Goal: Task Accomplishment & Management: Complete application form

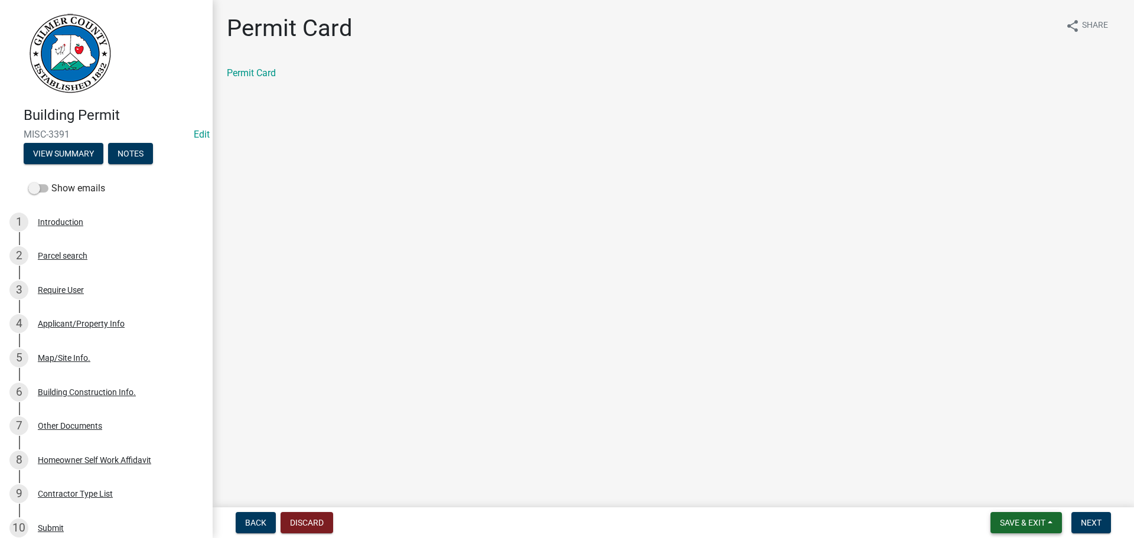
click at [1030, 519] on span "Save & Exit" at bounding box center [1022, 522] width 45 height 9
click at [1011, 489] on button "Save & Exit" at bounding box center [1015, 492] width 95 height 28
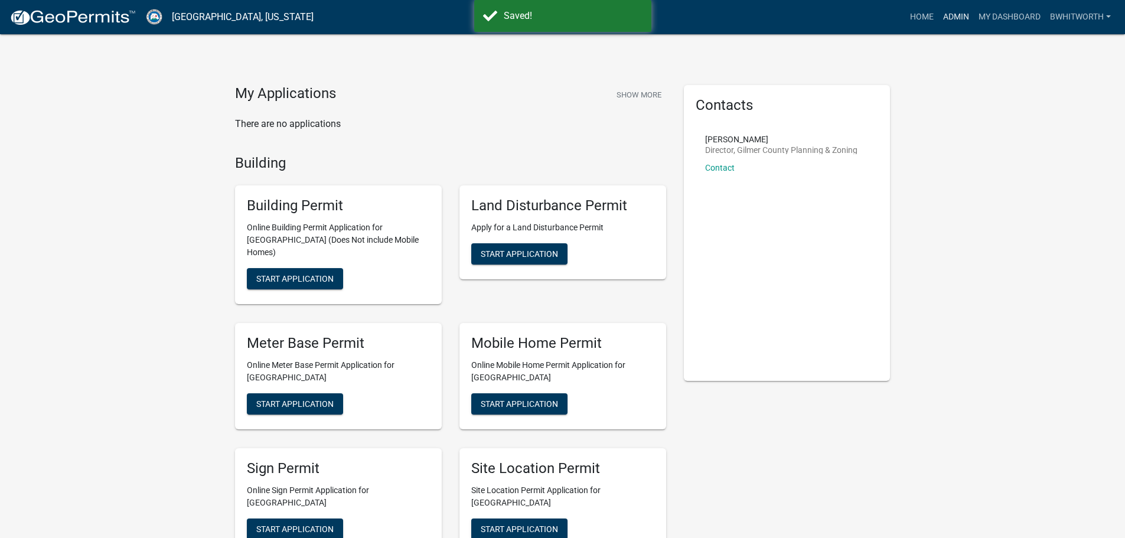
click at [949, 15] on link "Admin" at bounding box center [956, 17] width 35 height 22
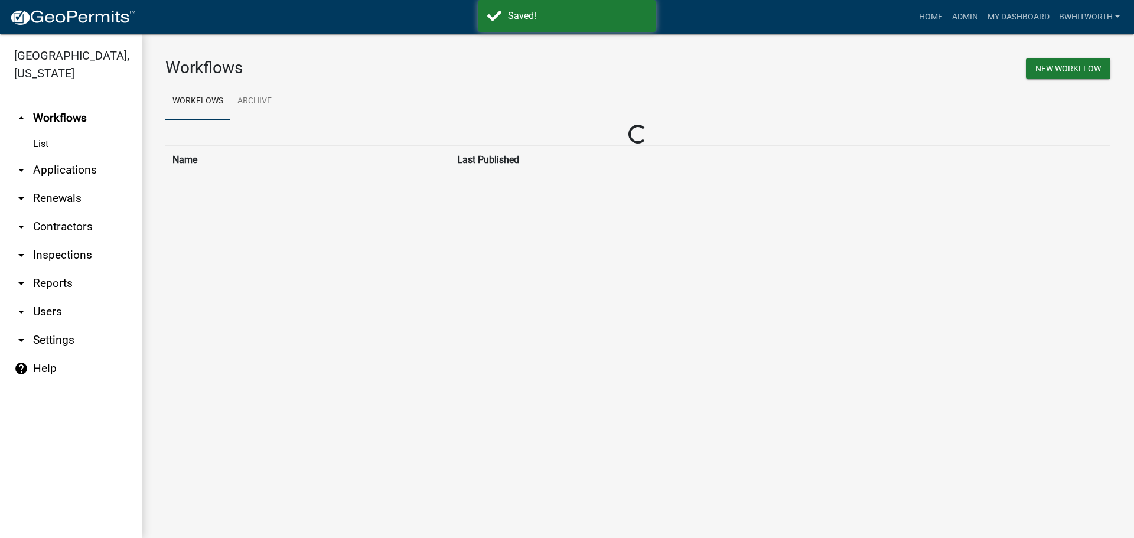
click at [32, 168] on link "arrow_drop_down Applications" at bounding box center [71, 170] width 142 height 28
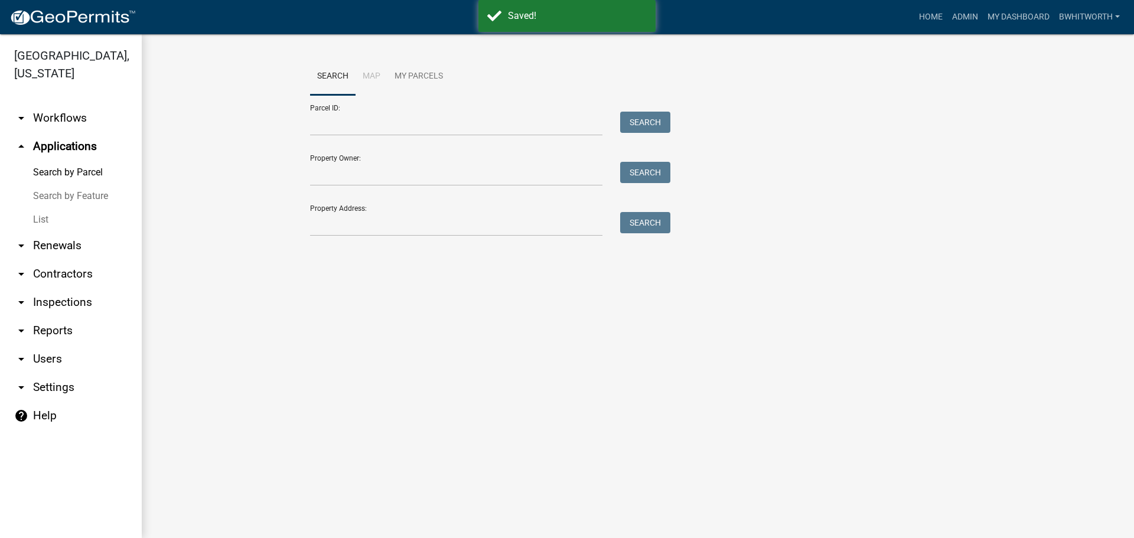
click at [37, 217] on link "List" at bounding box center [71, 220] width 142 height 24
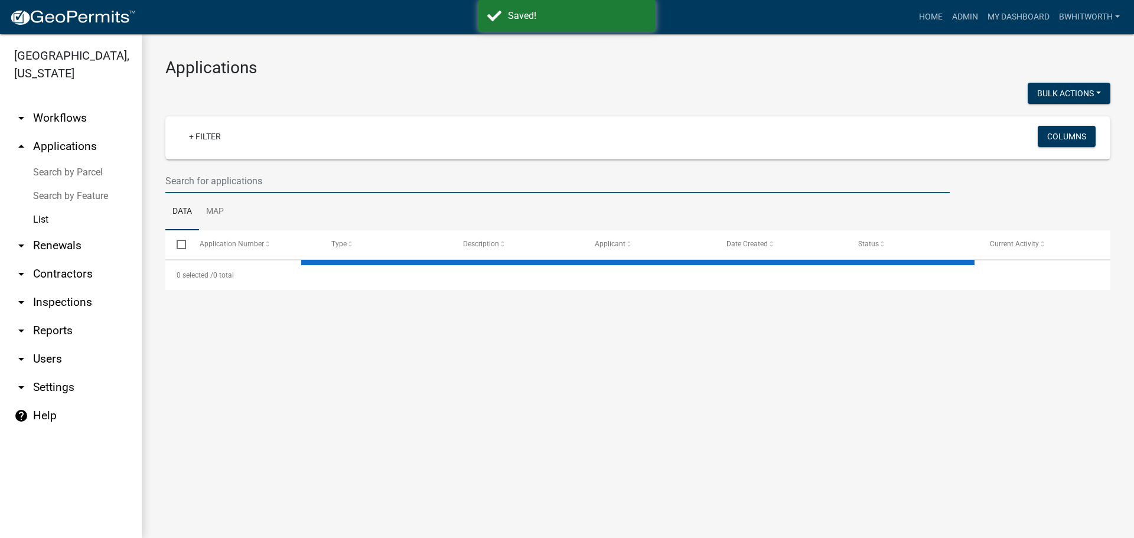
click at [224, 177] on input "text" at bounding box center [557, 181] width 785 height 24
select select "3: 100"
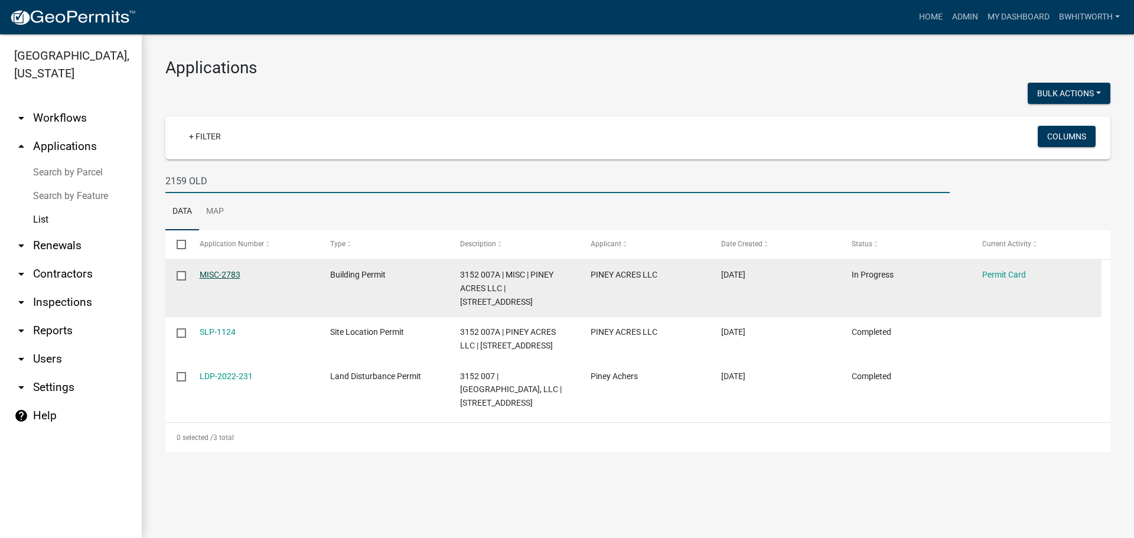
type input "2159 OLD"
click at [219, 274] on link "MISC-2783" at bounding box center [220, 274] width 41 height 9
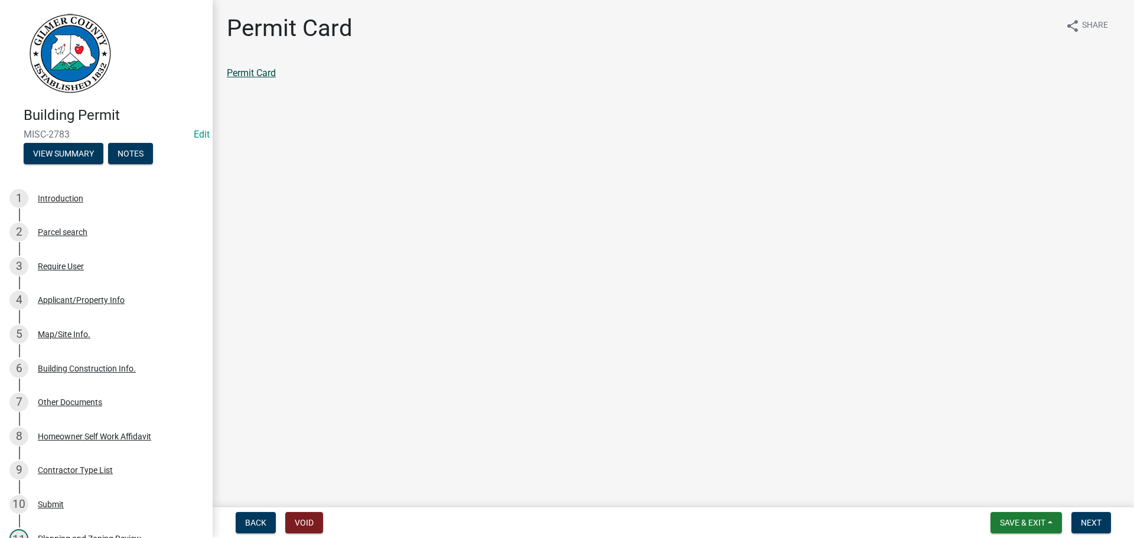
click at [260, 76] on link "Permit Card" at bounding box center [251, 72] width 49 height 11
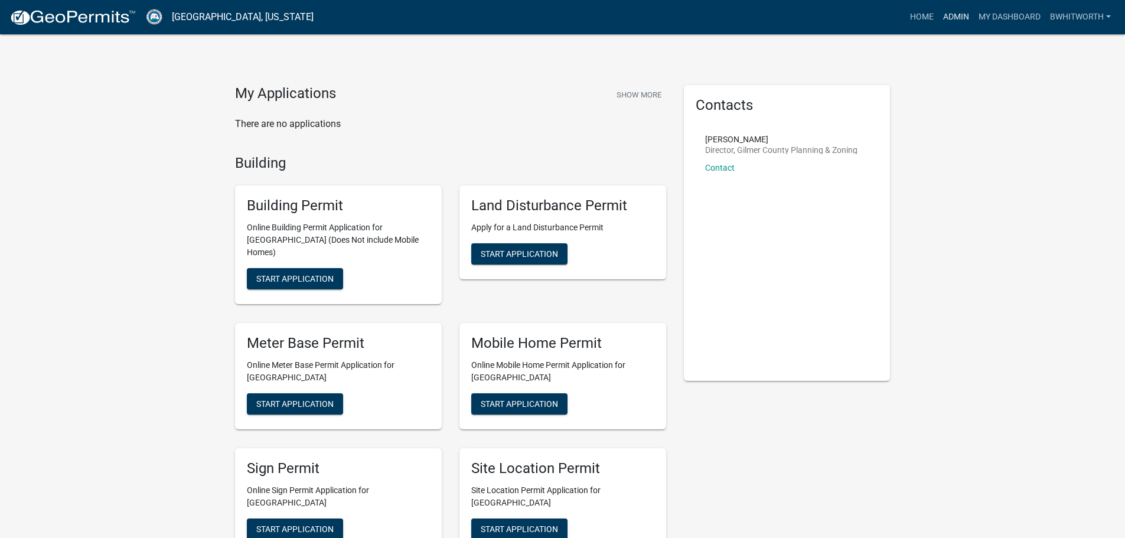
click at [951, 12] on link "Admin" at bounding box center [956, 17] width 35 height 22
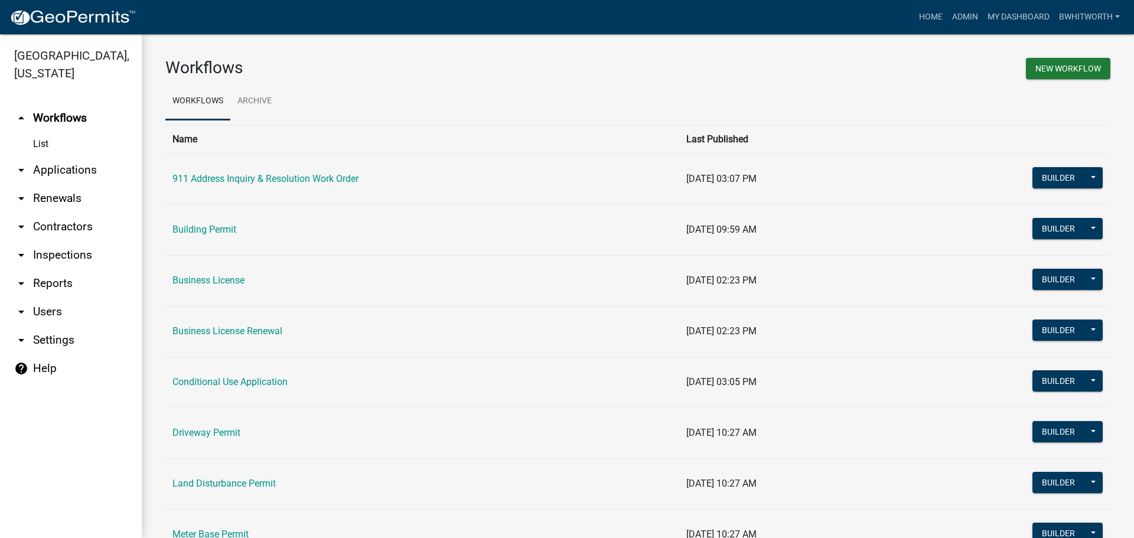
click at [45, 168] on link "arrow_drop_down Applications" at bounding box center [71, 170] width 142 height 28
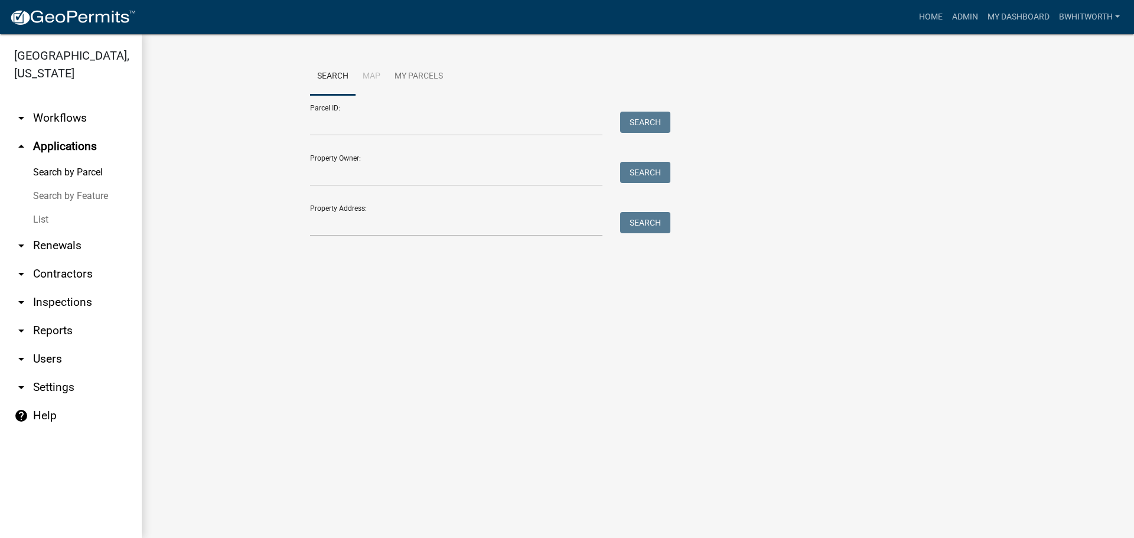
click at [43, 220] on link "List" at bounding box center [71, 220] width 142 height 24
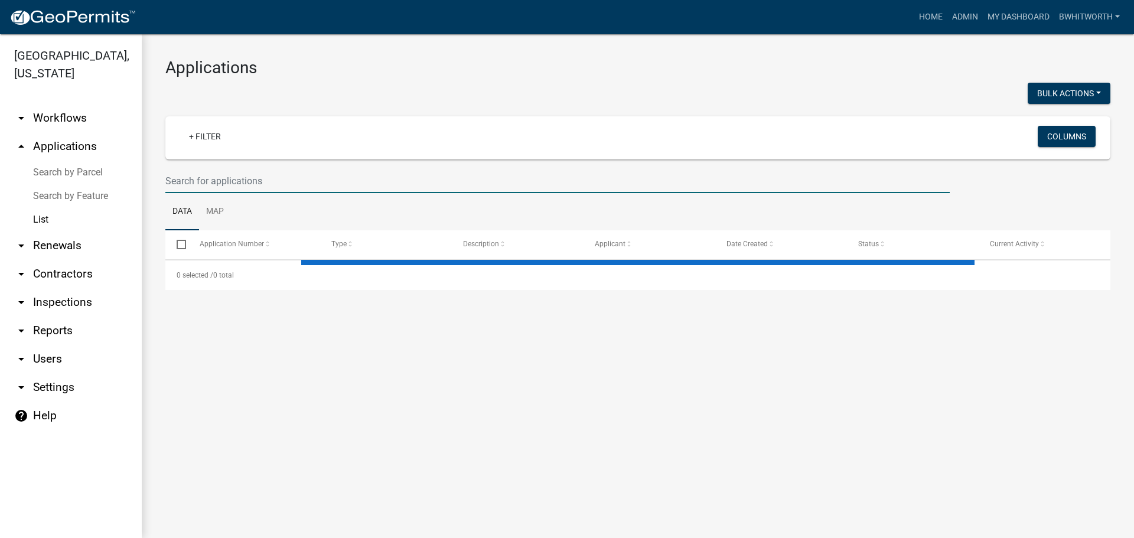
click at [203, 179] on input "text" at bounding box center [557, 181] width 785 height 24
select select "3: 100"
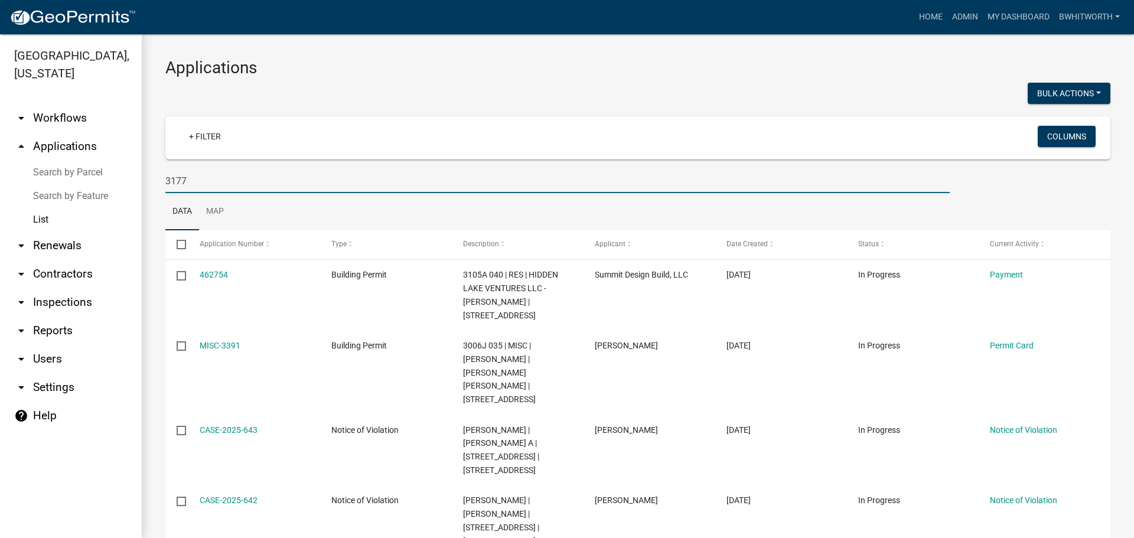
type input "3177"
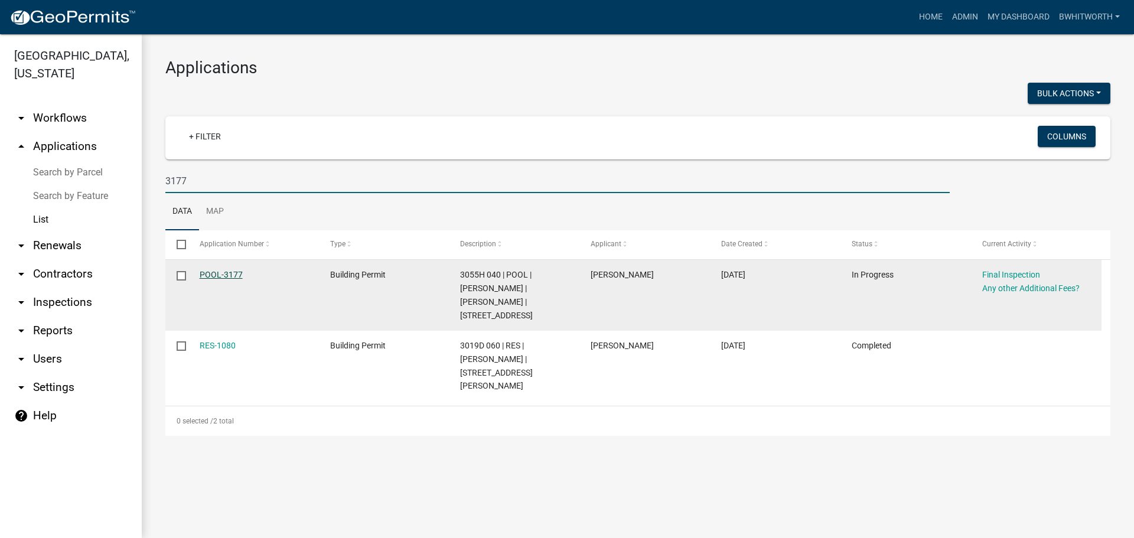
click at [223, 274] on link "POOL-3177" at bounding box center [221, 274] width 43 height 9
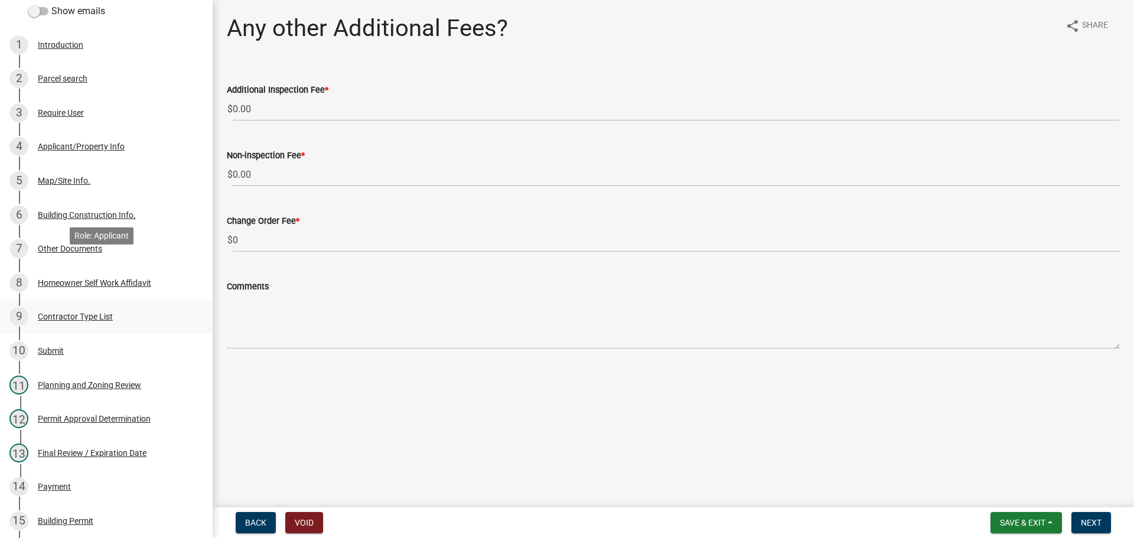
scroll to position [414, 0]
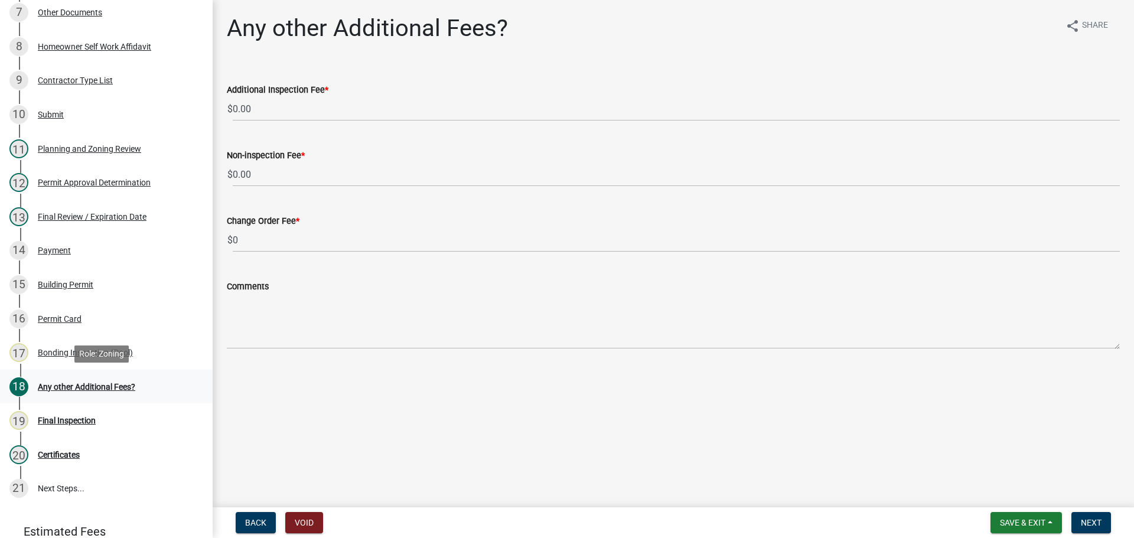
click at [74, 385] on div "Any other Additional Fees?" at bounding box center [86, 387] width 97 height 8
click at [1089, 519] on span "Next" at bounding box center [1091, 522] width 21 height 9
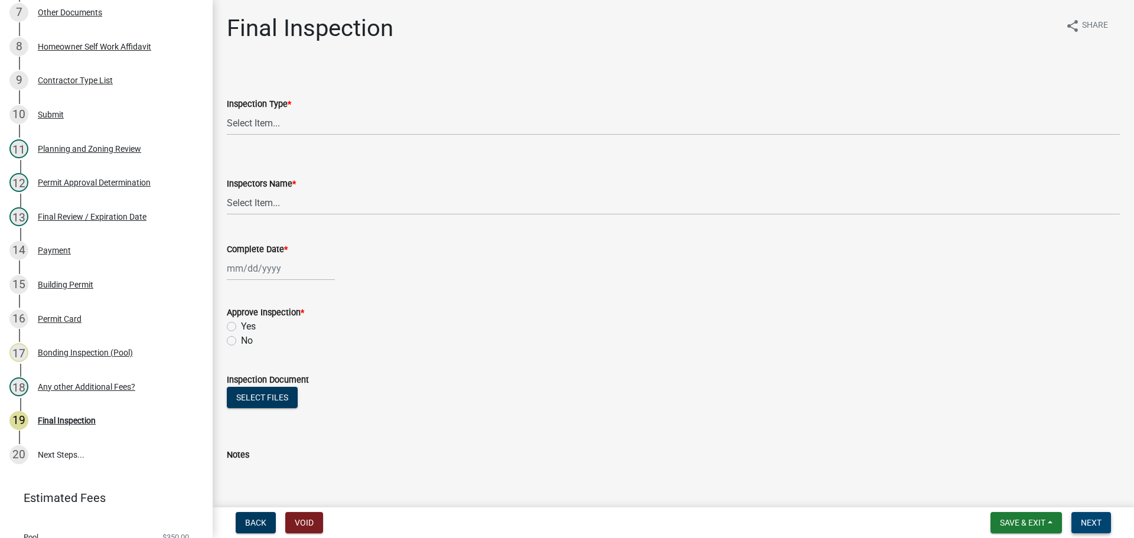
scroll to position [379, 0]
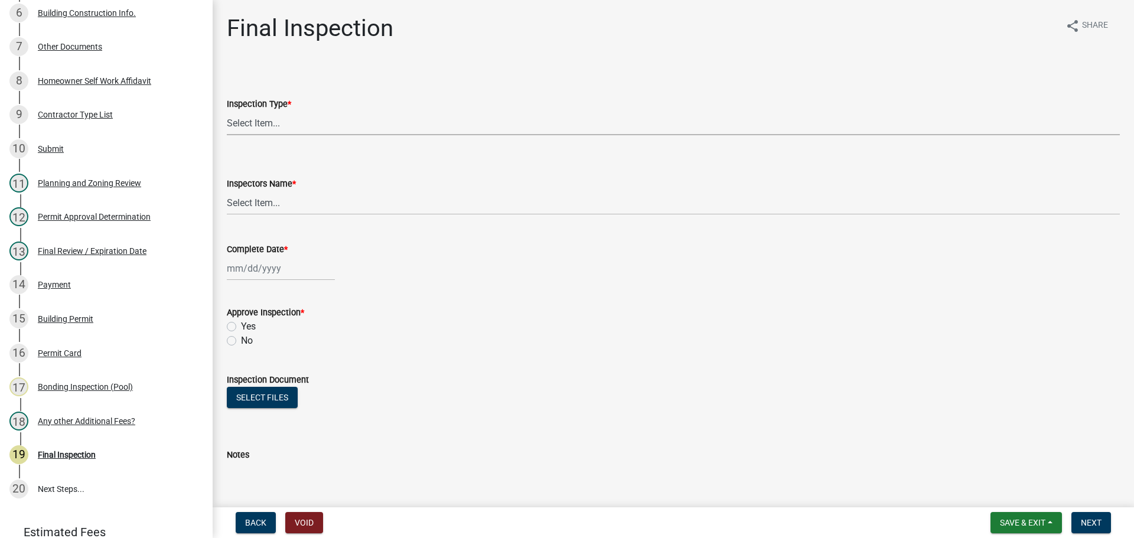
click at [274, 122] on select "Select Item... Final" at bounding box center [673, 123] width 893 height 24
click at [227, 111] on select "Select Item... Final" at bounding box center [673, 123] width 893 height 24
select select "895eead6-d784-4fdc-a4a3-66a9075c153d"
click at [274, 202] on select "Select Item... [PERSON_NAME] ([PERSON_NAME]) EParks ([PERSON_NAME]) [PERSON_NAM…" at bounding box center [673, 203] width 893 height 24
select select "a1398f18-dbc0-41c5-b1e8-052f4d29a95c"
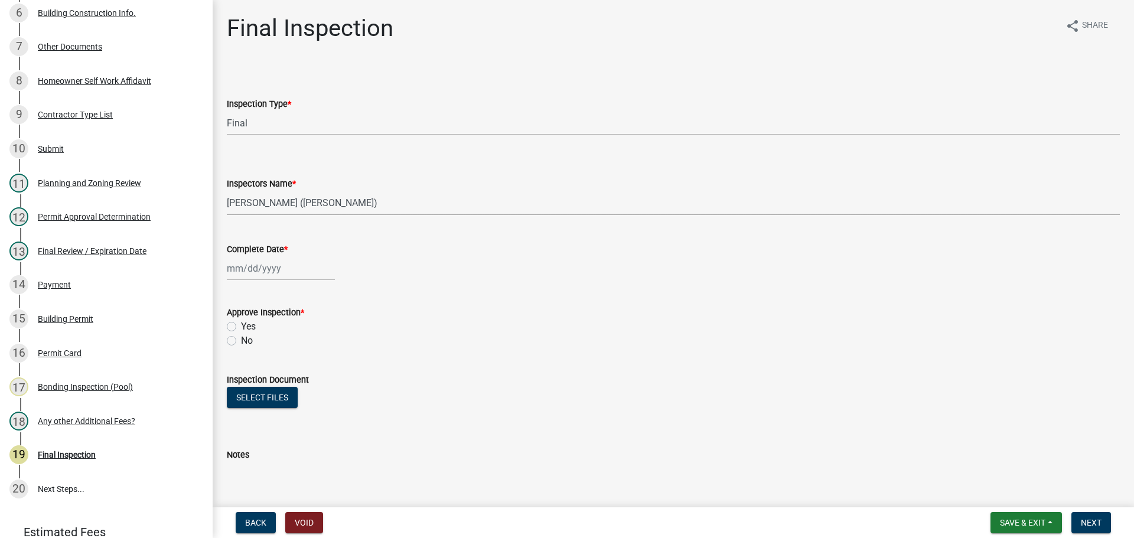
click at [227, 191] on select "Select Item... [PERSON_NAME] ([PERSON_NAME]) EParks ([PERSON_NAME]) [PERSON_NAM…" at bounding box center [673, 203] width 893 height 24
click at [236, 269] on div at bounding box center [281, 268] width 108 height 24
select select "8"
select select "2025"
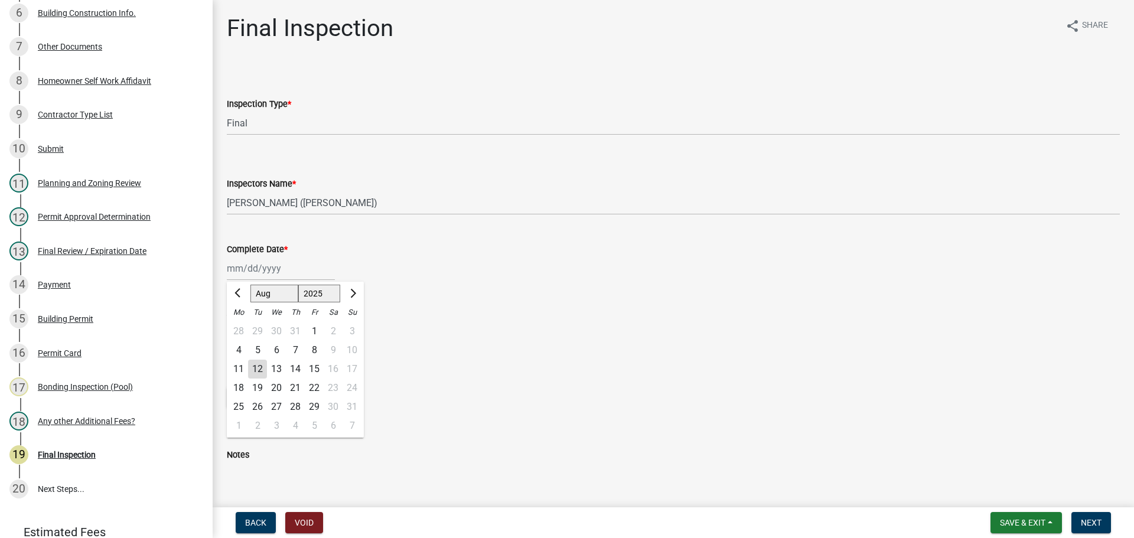
click at [258, 365] on div "12" at bounding box center [257, 369] width 19 height 19
type input "[DATE]"
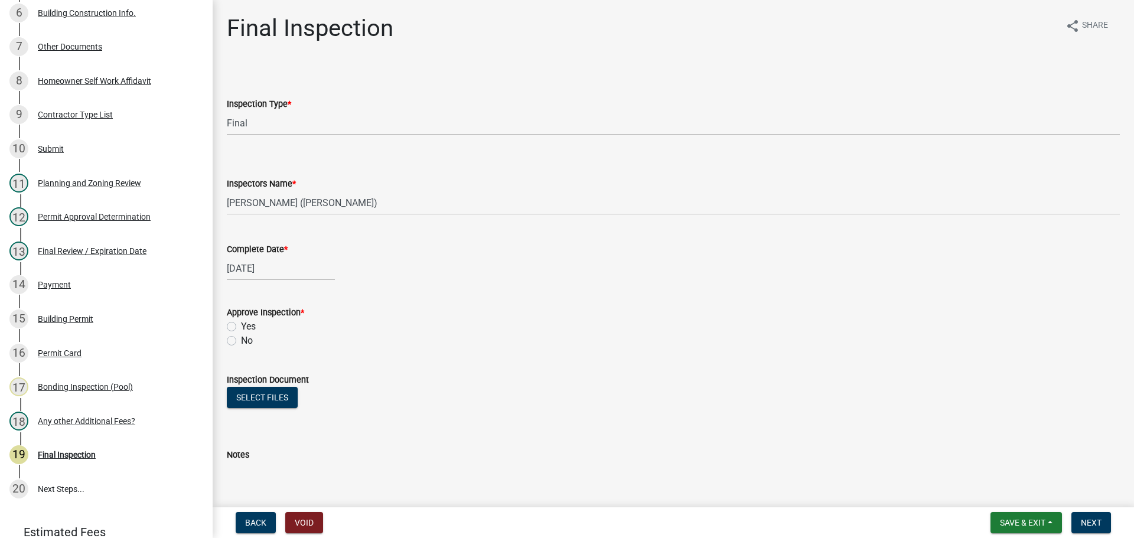
click at [241, 327] on label "Yes" at bounding box center [248, 327] width 15 height 14
click at [241, 327] on input "Yes" at bounding box center [245, 324] width 8 height 8
radio input "true"
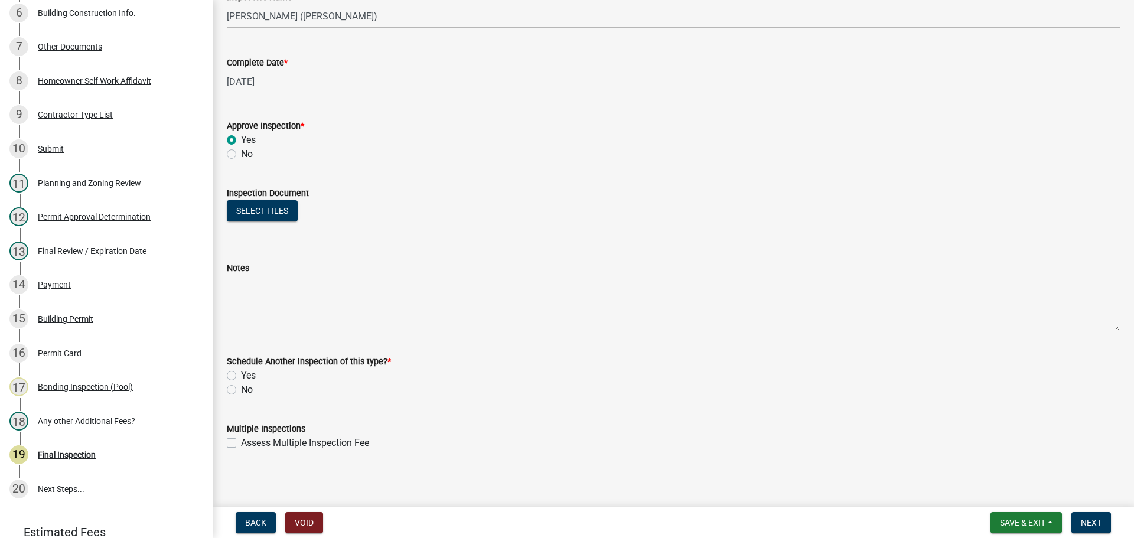
scroll to position [191, 0]
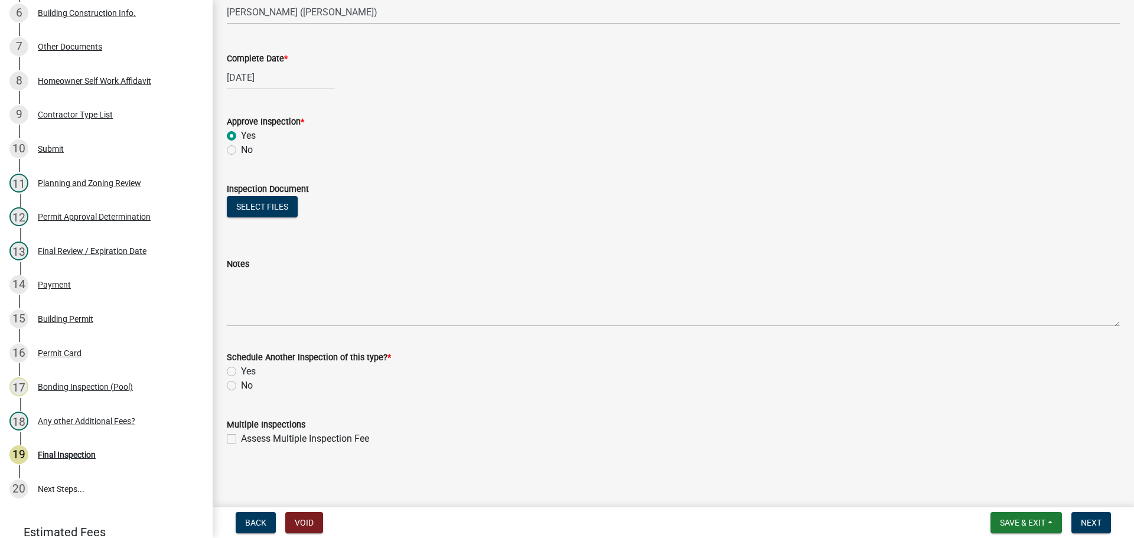
click at [241, 387] on label "No" at bounding box center [247, 386] width 12 height 14
click at [241, 386] on input "No" at bounding box center [245, 383] width 8 height 8
radio input "true"
click at [1100, 526] on span "Next" at bounding box center [1091, 522] width 21 height 9
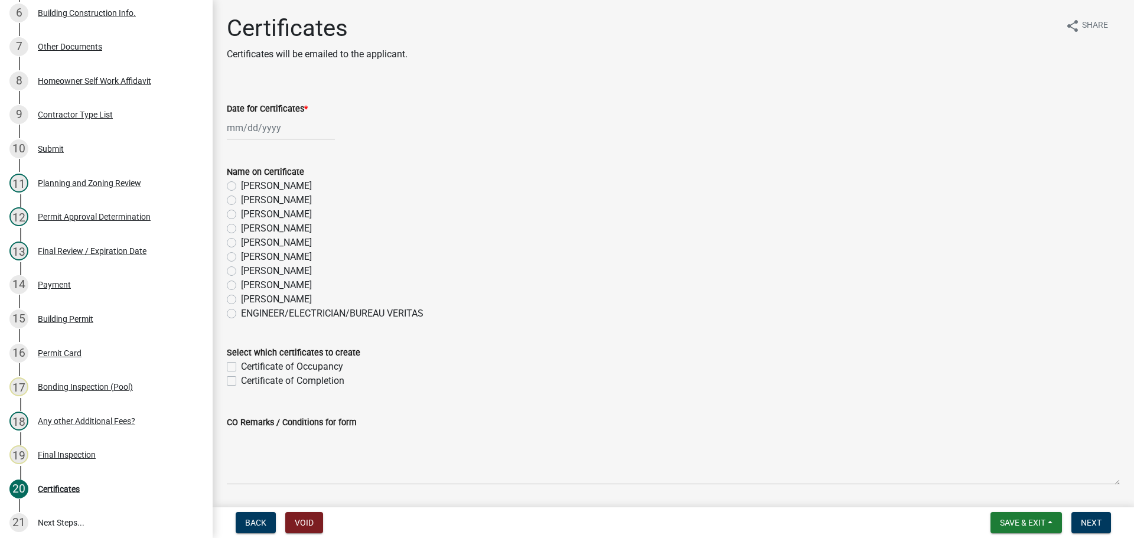
scroll to position [414, 0]
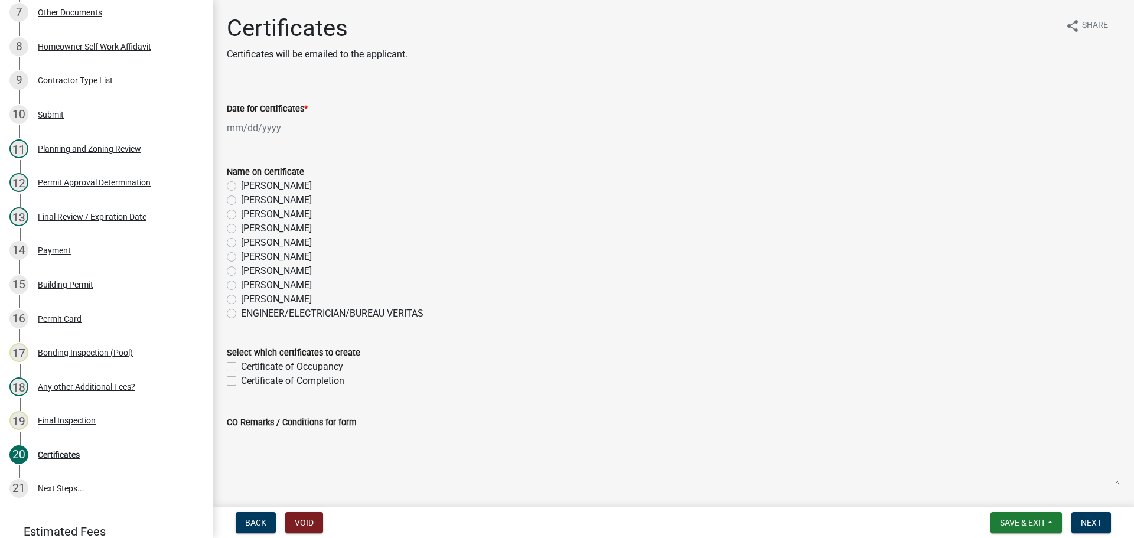
click at [240, 131] on div at bounding box center [281, 128] width 108 height 24
select select "8"
select select "2025"
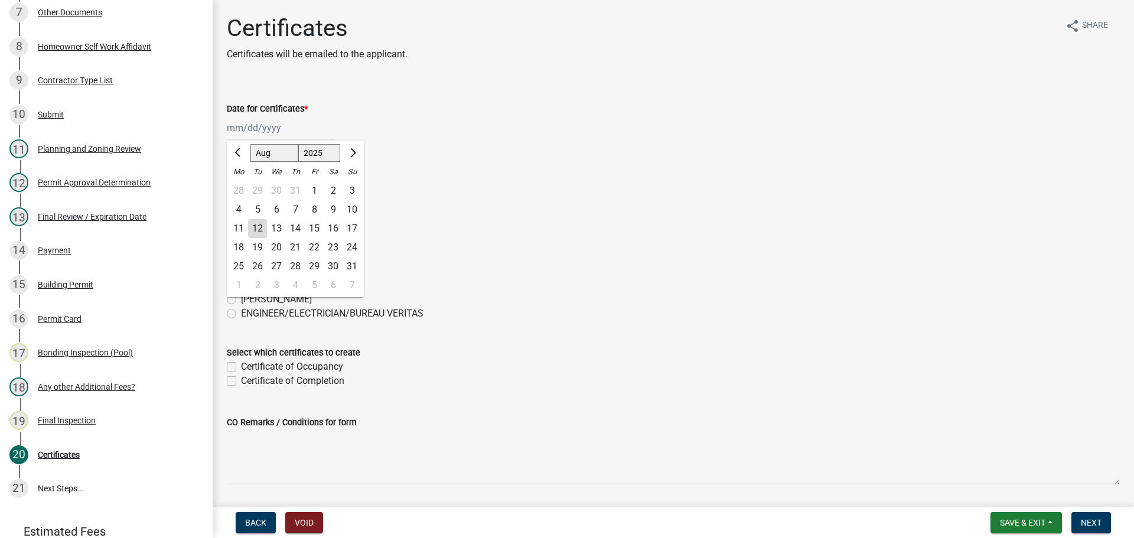
click at [260, 225] on div "12" at bounding box center [257, 228] width 19 height 19
type input "[DATE]"
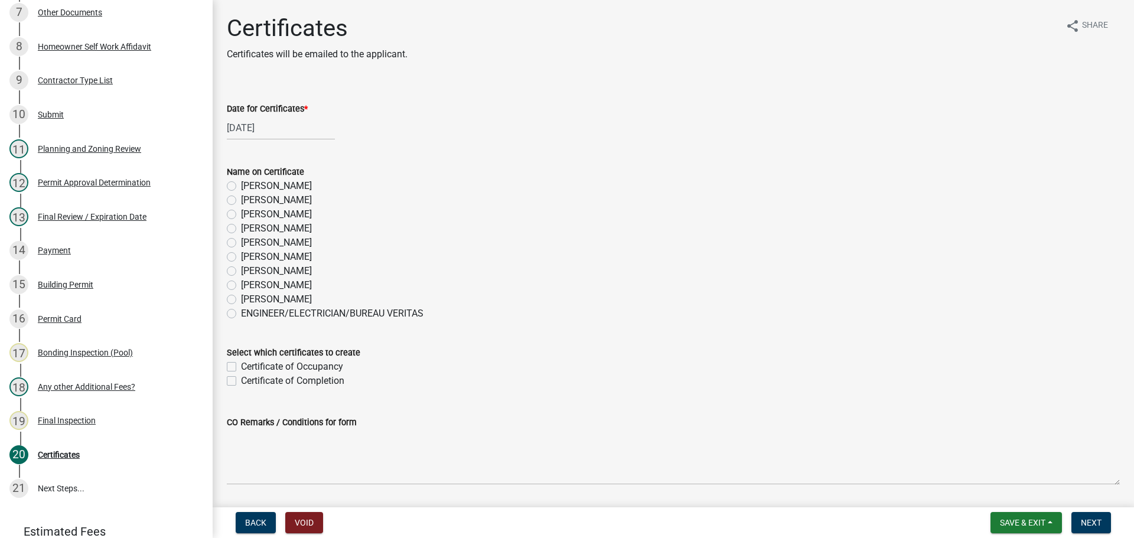
click at [241, 214] on label "[PERSON_NAME]" at bounding box center [276, 214] width 71 height 14
click at [241, 214] on input "[PERSON_NAME]" at bounding box center [245, 211] width 8 height 8
radio input "true"
click at [241, 382] on label "Certificate of Completion" at bounding box center [292, 381] width 103 height 14
click at [241, 382] on input "Certificate of Completion" at bounding box center [245, 378] width 8 height 8
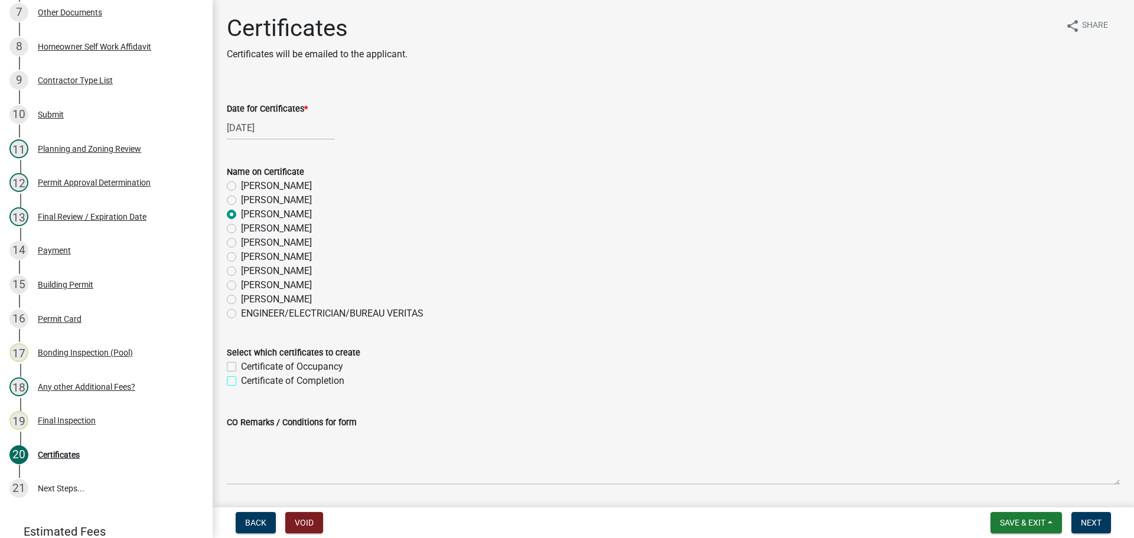
checkbox input "true"
checkbox input "false"
checkbox input "true"
click at [1091, 523] on span "Next" at bounding box center [1091, 522] width 21 height 9
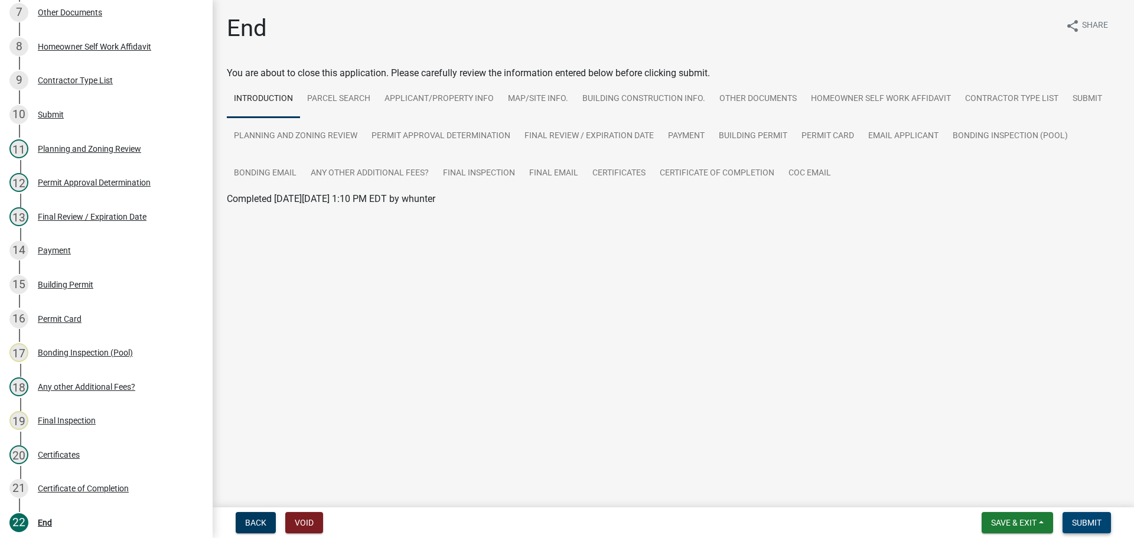
click at [1085, 519] on span "Submit" at bounding box center [1087, 522] width 30 height 9
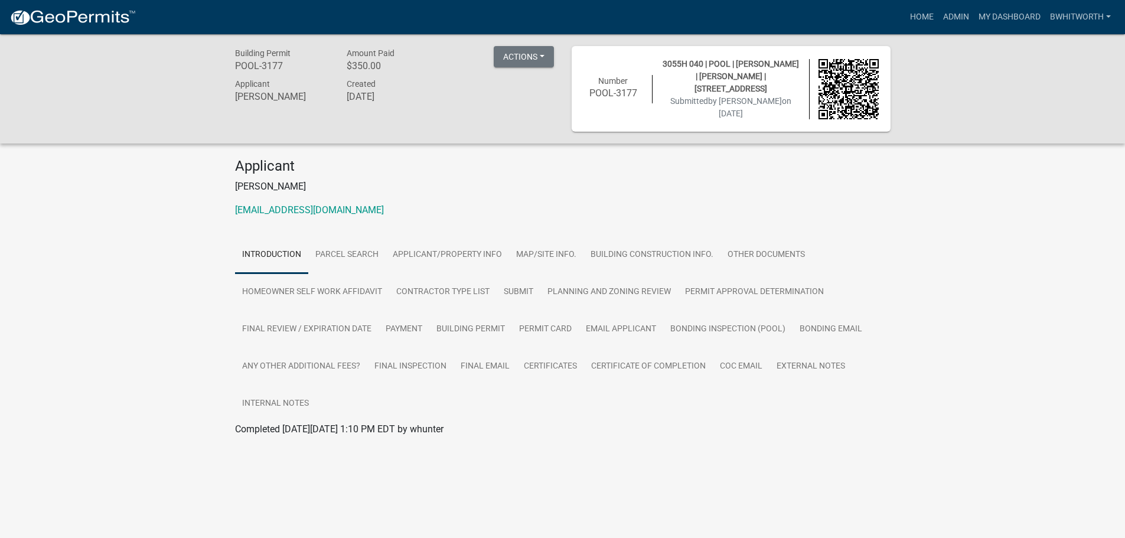
click at [900, 441] on div "Building Permit POOL-3177 Amount Paid $350.00 Actions View receipt Printer Frie…" at bounding box center [562, 253] width 1125 height 438
click at [946, 12] on link "Admin" at bounding box center [956, 17] width 35 height 22
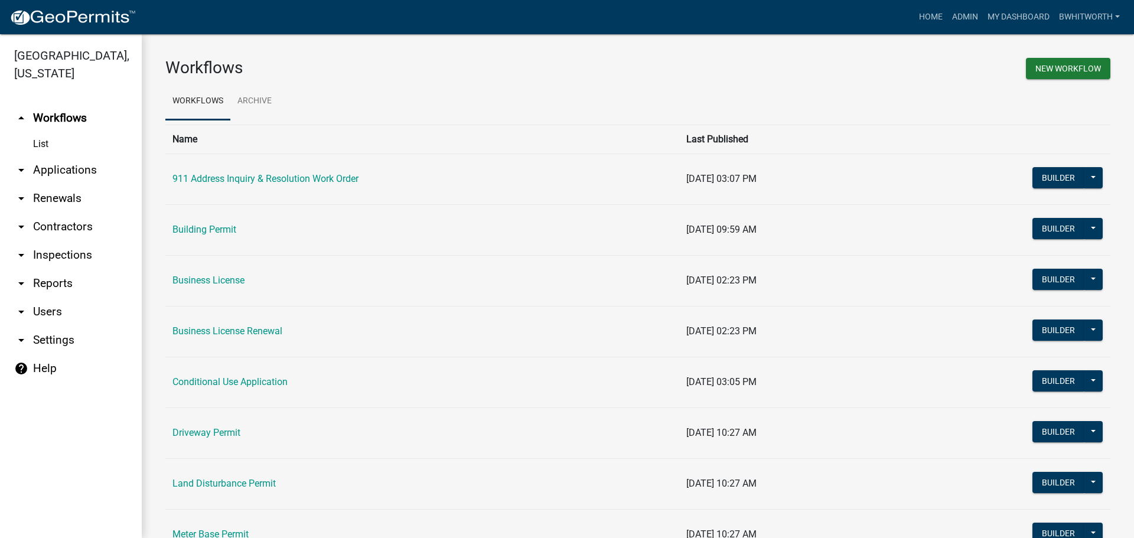
click at [58, 171] on link "arrow_drop_down Applications" at bounding box center [71, 170] width 142 height 28
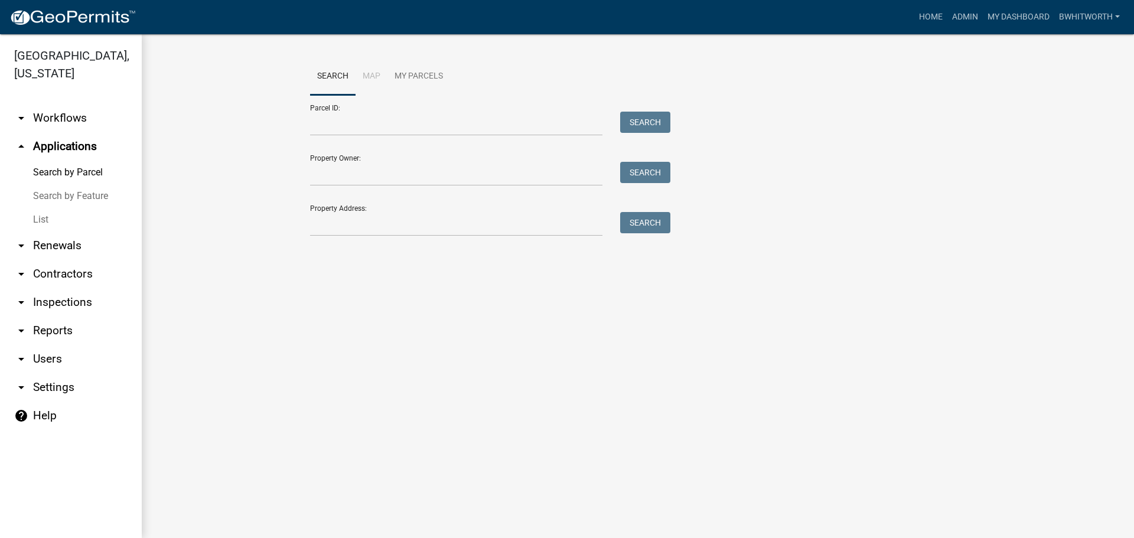
click at [41, 214] on link "List" at bounding box center [71, 220] width 142 height 24
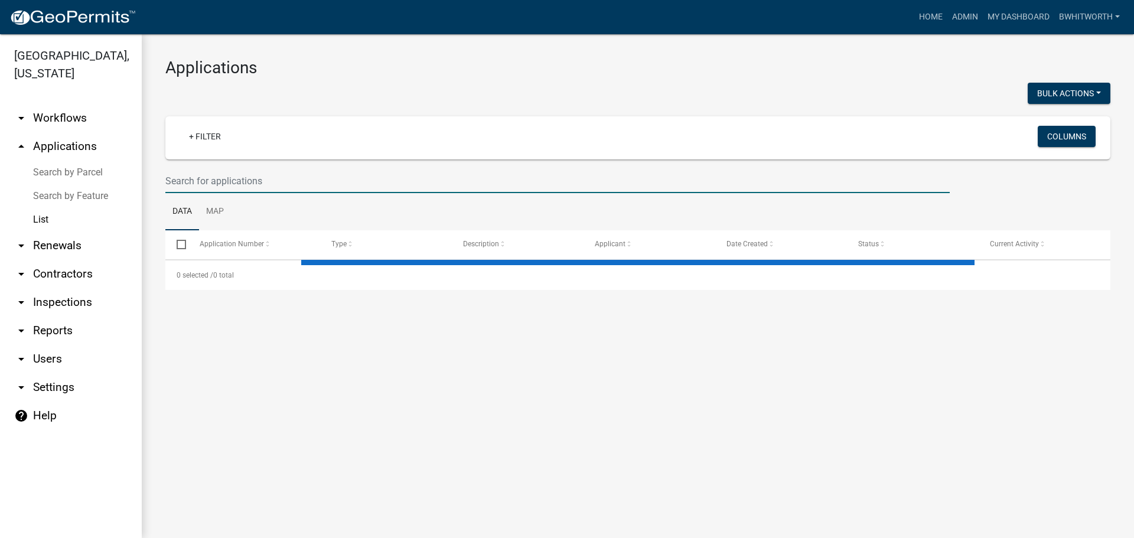
click at [242, 180] on input "text" at bounding box center [557, 181] width 785 height 24
select select "3: 100"
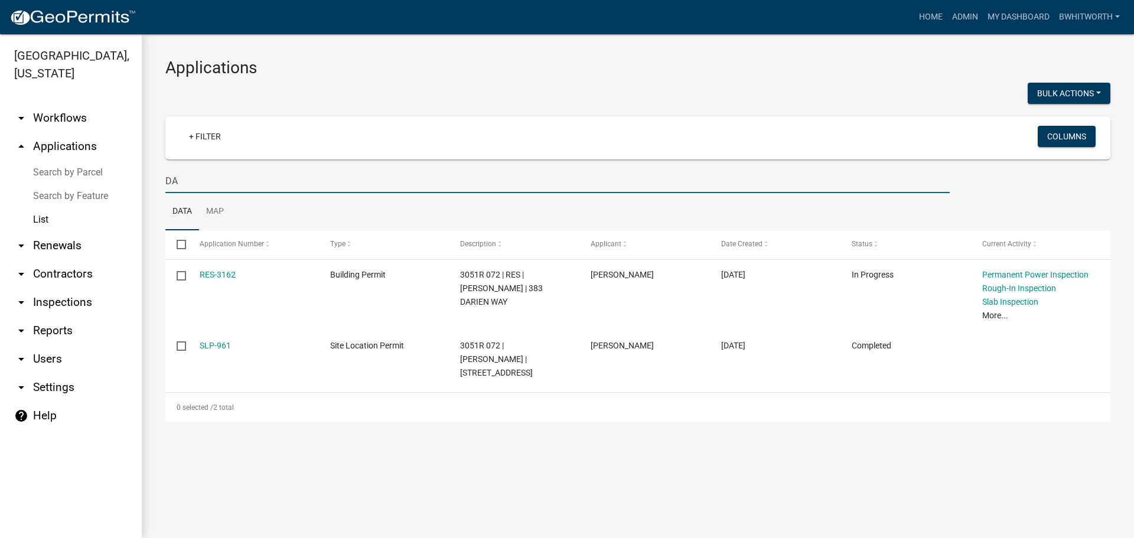
type input "D"
select select "3: 100"
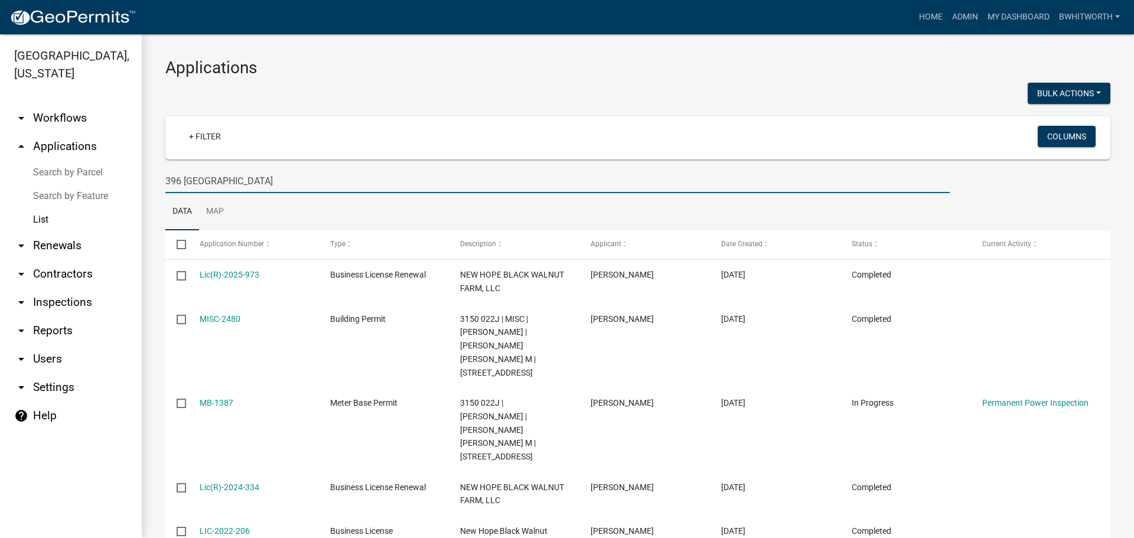
drag, startPoint x: 273, startPoint y: 180, endPoint x: 0, endPoint y: 138, distance: 276.1
click at [119, 168] on div "[GEOGRAPHIC_DATA], [US_STATE] arrow_drop_down Workflows List arrow_drop_up Appl…" at bounding box center [567, 286] width 1134 height 504
type input "2991"
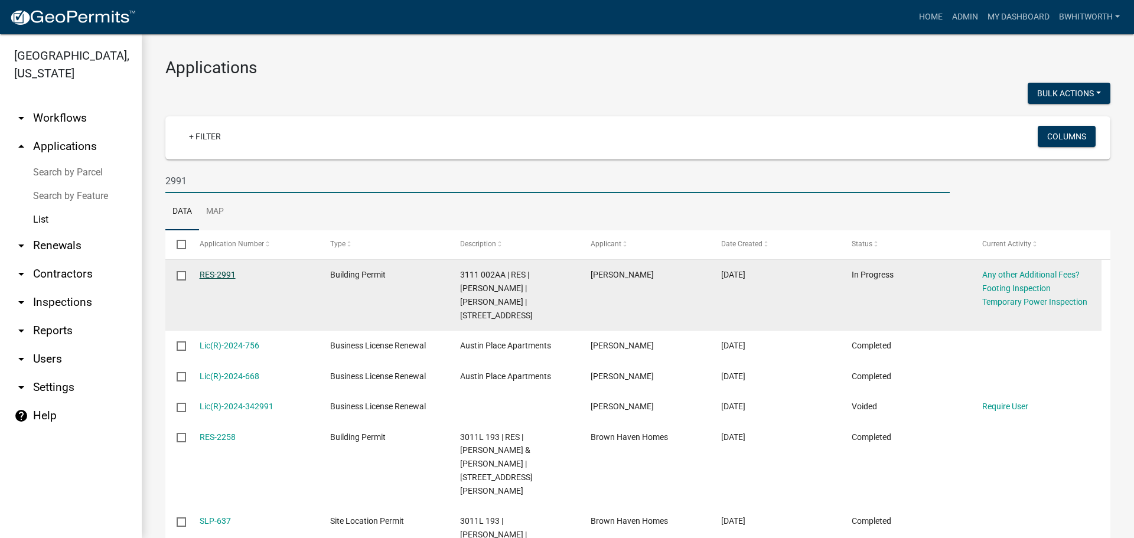
click at [216, 275] on link "RES-2991" at bounding box center [218, 274] width 36 height 9
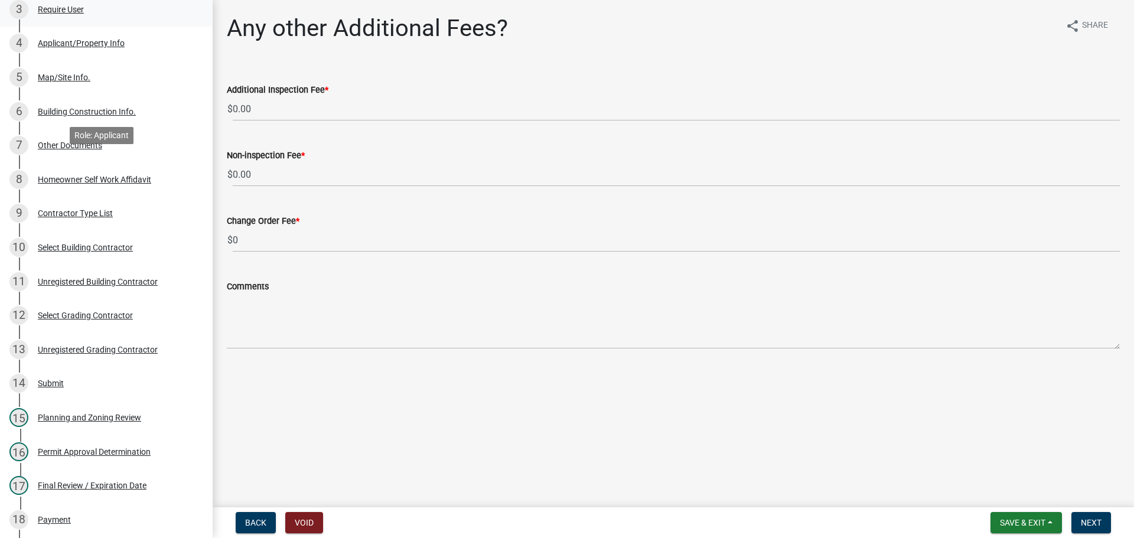
scroll to position [295, 0]
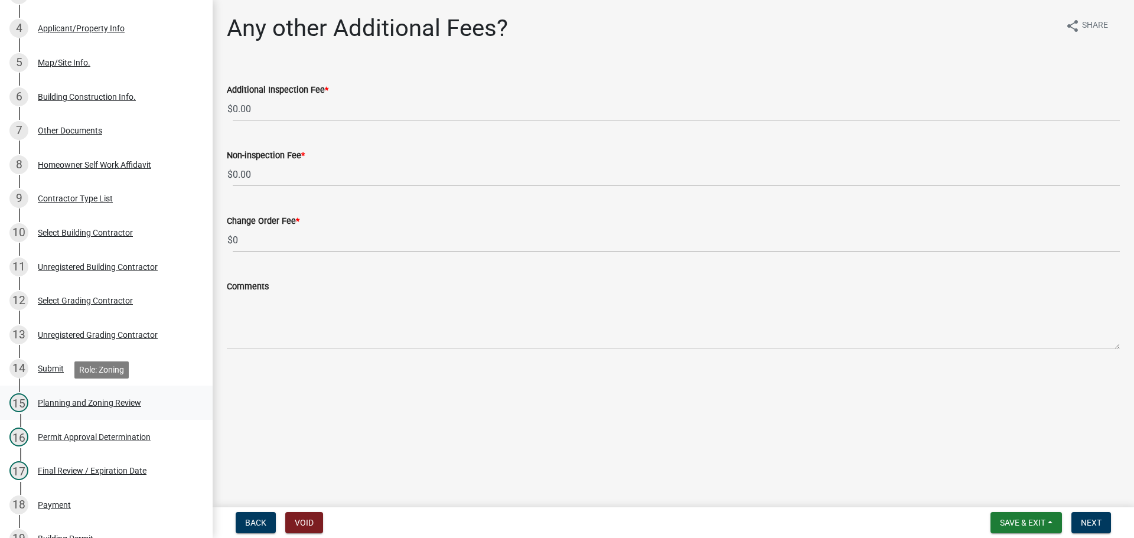
click at [82, 399] on div "Planning and Zoning Review" at bounding box center [89, 403] width 103 height 8
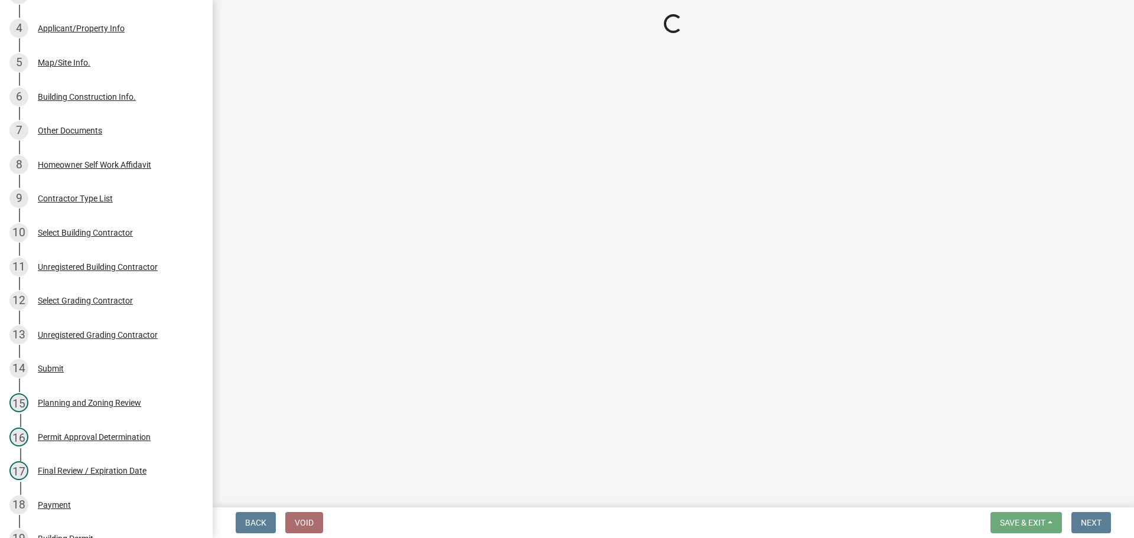
select select "b5c39336-92b9-49ce-a0a5-4e9e9babf743"
select select "5ce200eb-feb1-496b-8127-7891293955f5"
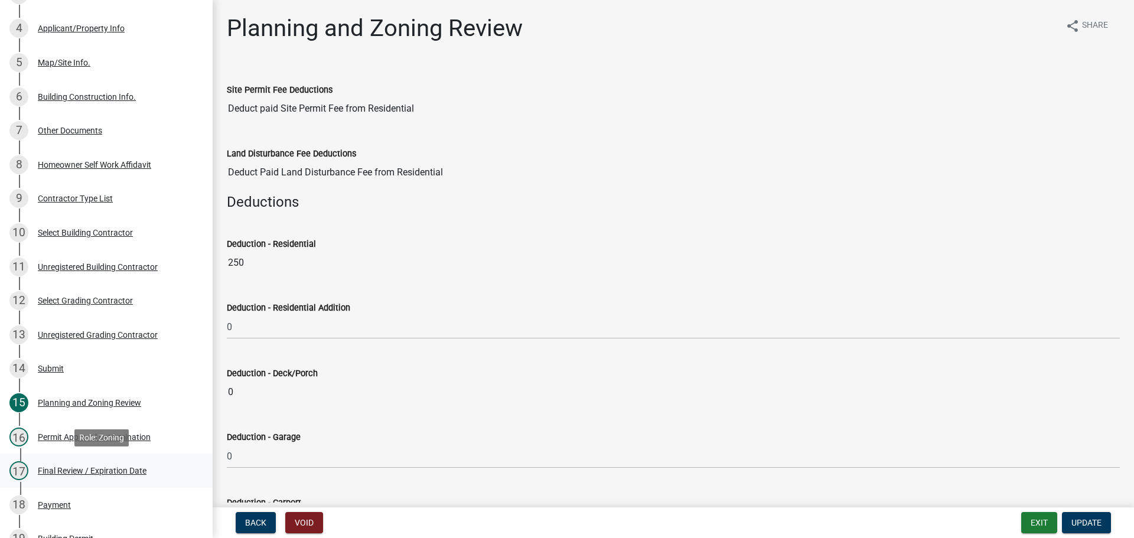
click at [112, 468] on div "Final Review / Expiration Date" at bounding box center [92, 471] width 109 height 8
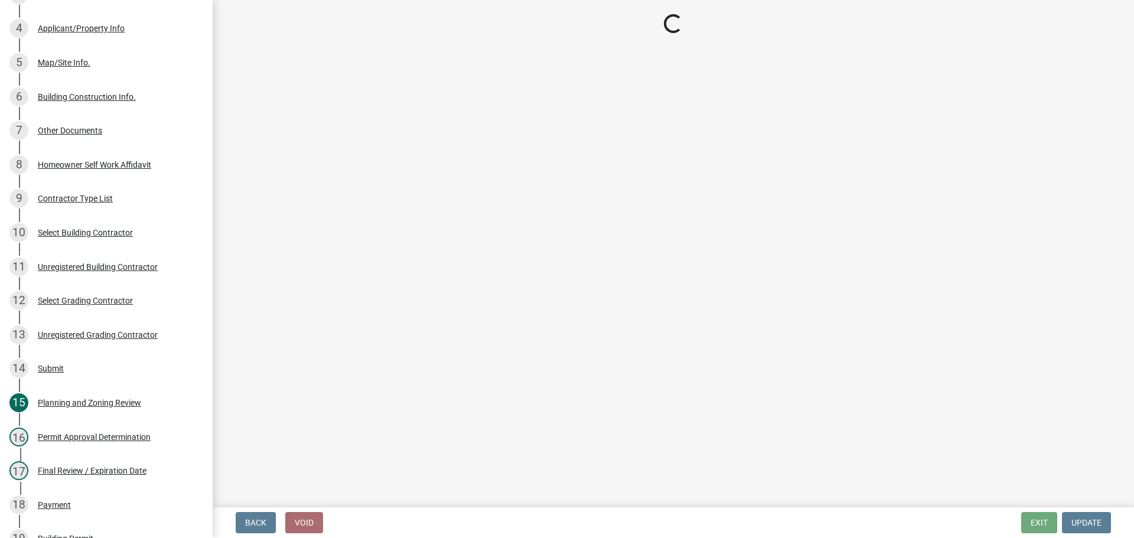
select select "5ce200eb-feb1-496b-8127-7891293955f5"
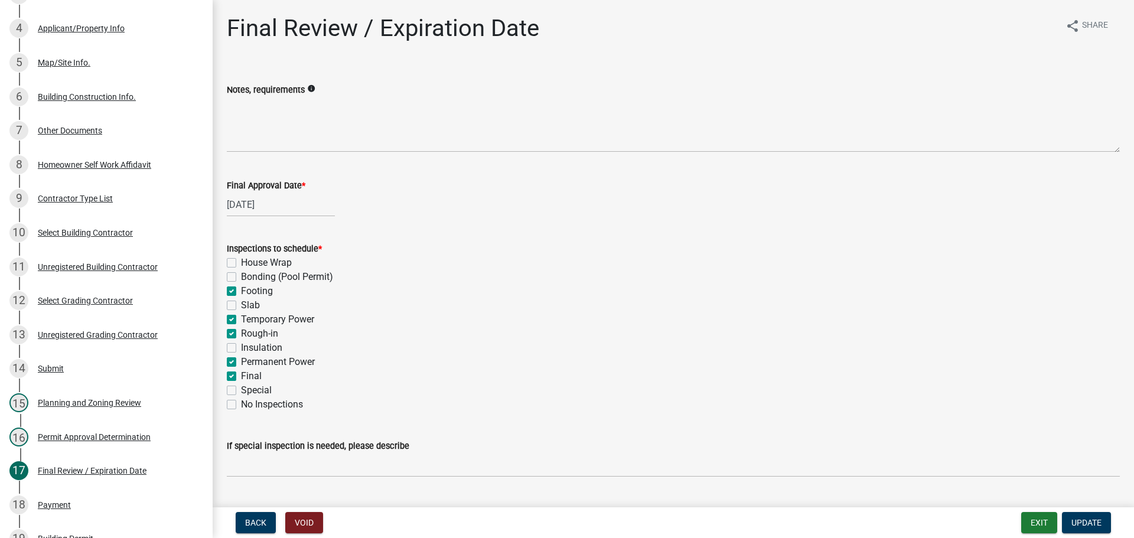
click at [241, 290] on label "Footing" at bounding box center [257, 291] width 32 height 14
click at [241, 290] on input "Footing" at bounding box center [245, 288] width 8 height 8
checkbox input "false"
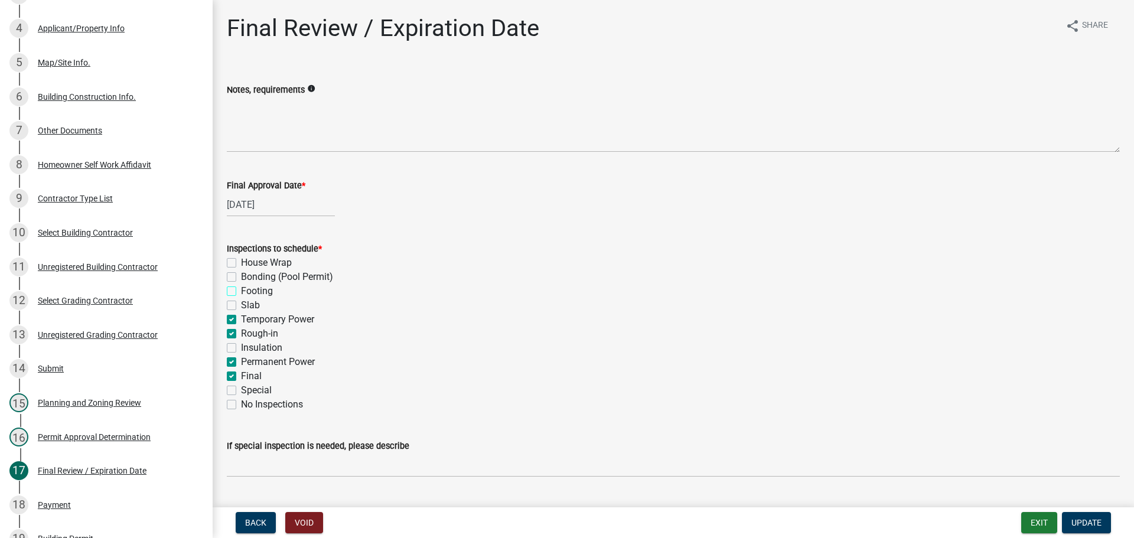
checkbox input "false"
checkbox input "true"
checkbox input "false"
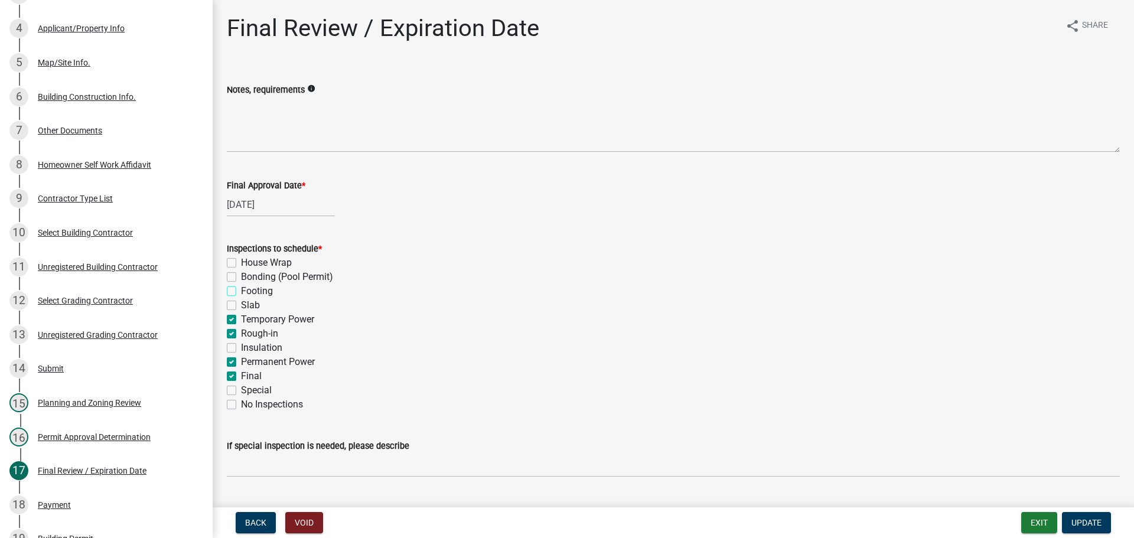
checkbox input "true"
checkbox input "false"
click at [241, 316] on label "Temporary Power" at bounding box center [277, 320] width 73 height 14
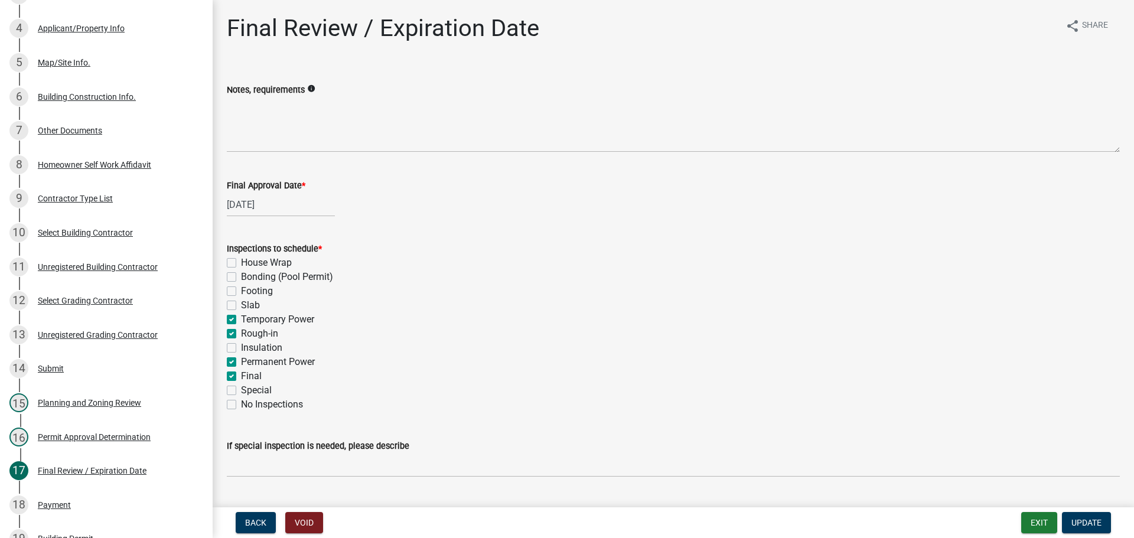
click at [241, 316] on input "Temporary Power" at bounding box center [245, 317] width 8 height 8
checkbox input "false"
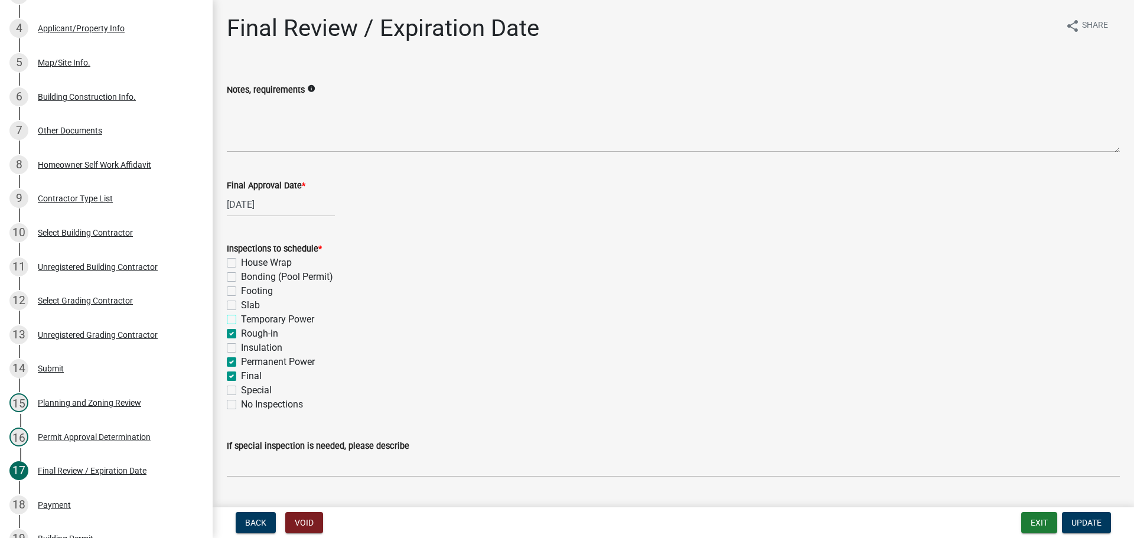
checkbox input "false"
checkbox input "true"
checkbox input "false"
checkbox input "true"
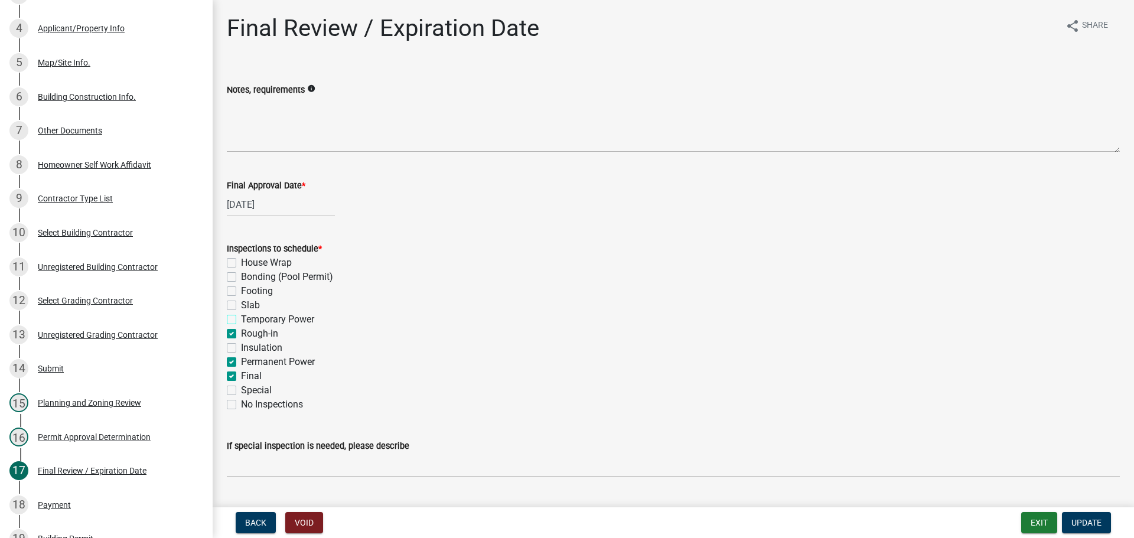
checkbox input "true"
checkbox input "false"
click at [241, 332] on label "Rough-in" at bounding box center [259, 334] width 37 height 14
click at [241, 332] on input "Rough-in" at bounding box center [245, 331] width 8 height 8
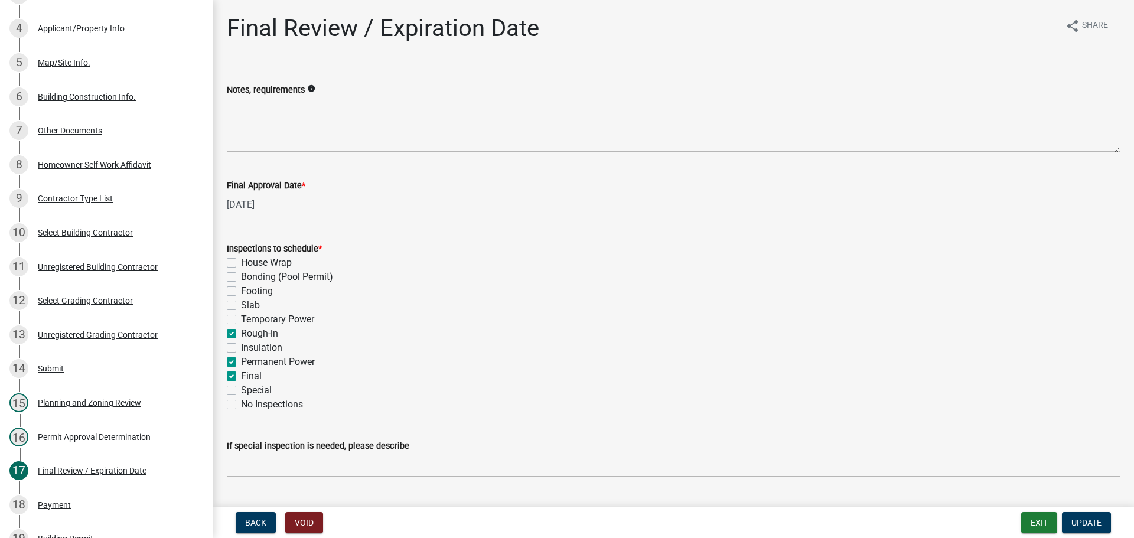
checkbox input "false"
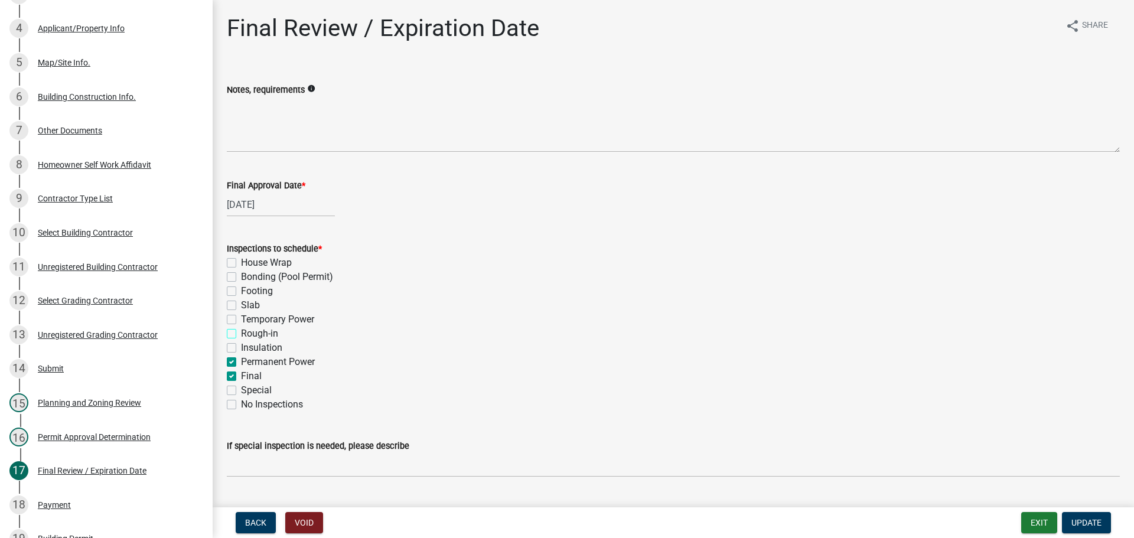
checkbox input "false"
checkbox input "true"
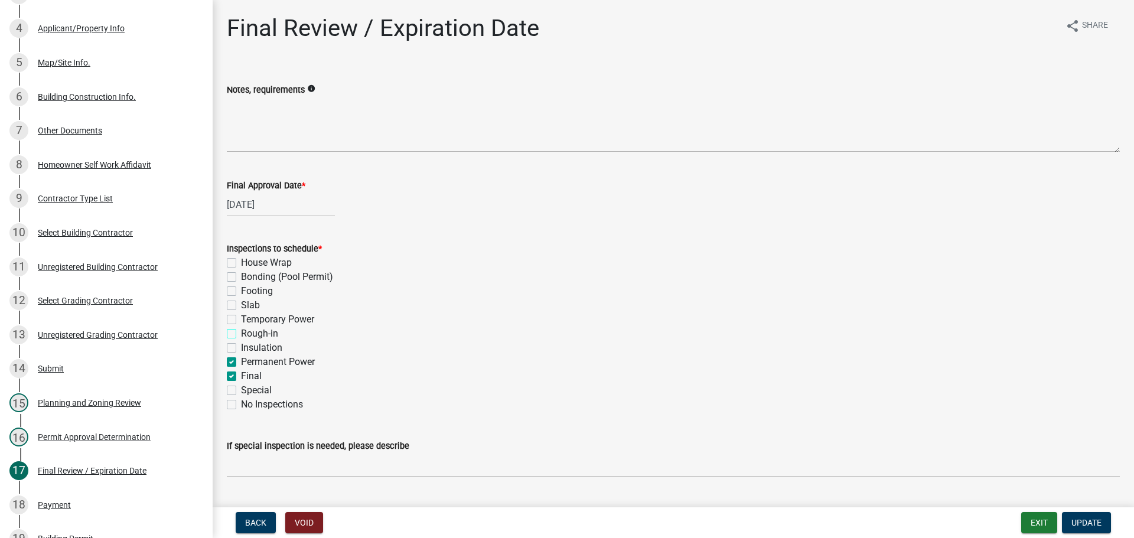
checkbox input "false"
drag, startPoint x: 231, startPoint y: 360, endPoint x: 245, endPoint y: 360, distance: 14.2
click at [241, 360] on label "Permanent Power" at bounding box center [278, 362] width 74 height 14
click at [241, 360] on input "Permanent Power" at bounding box center [245, 359] width 8 height 8
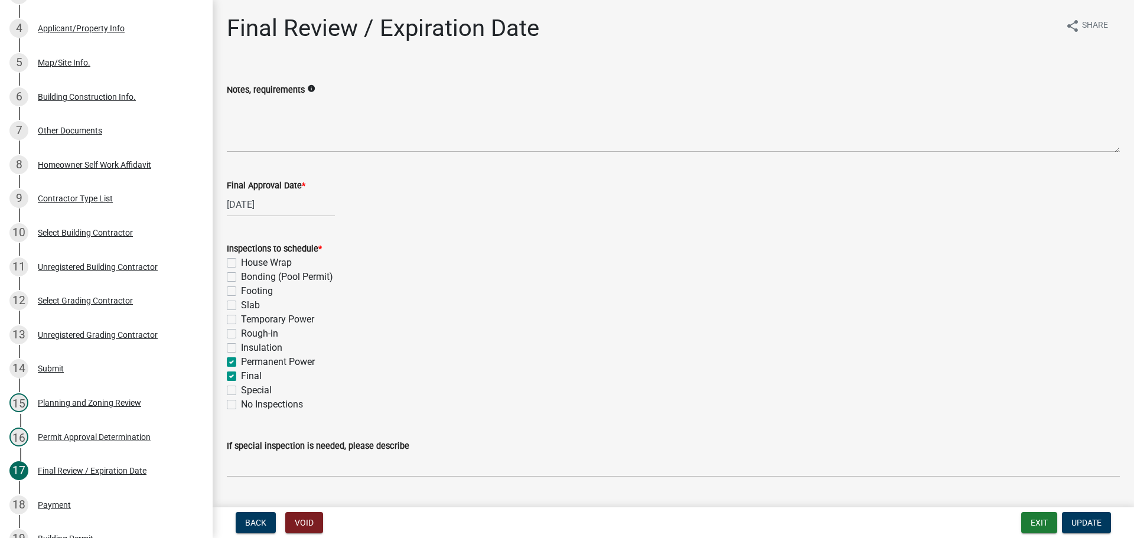
checkbox input "false"
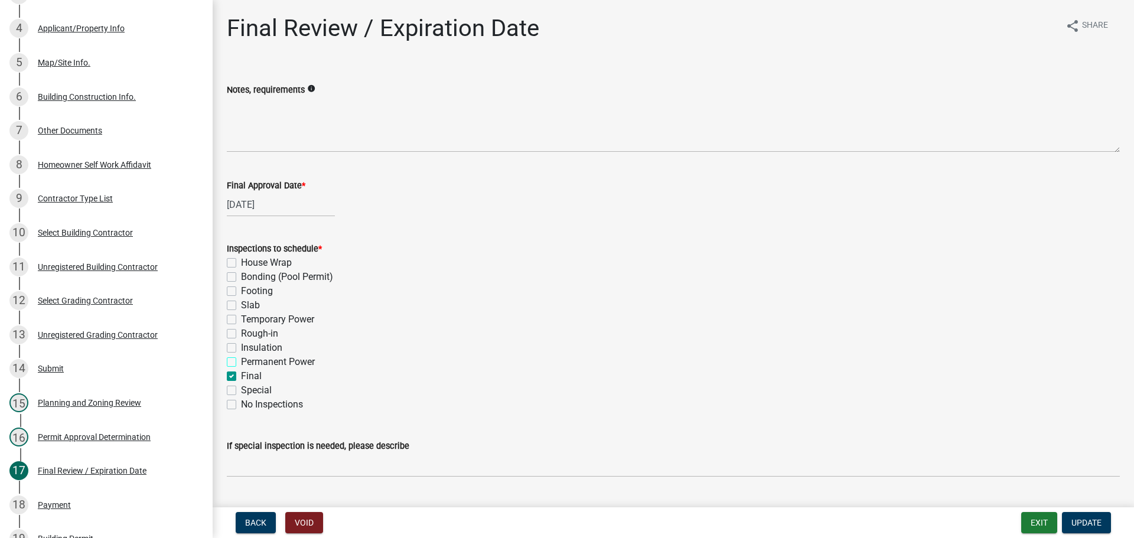
checkbox input "false"
checkbox input "true"
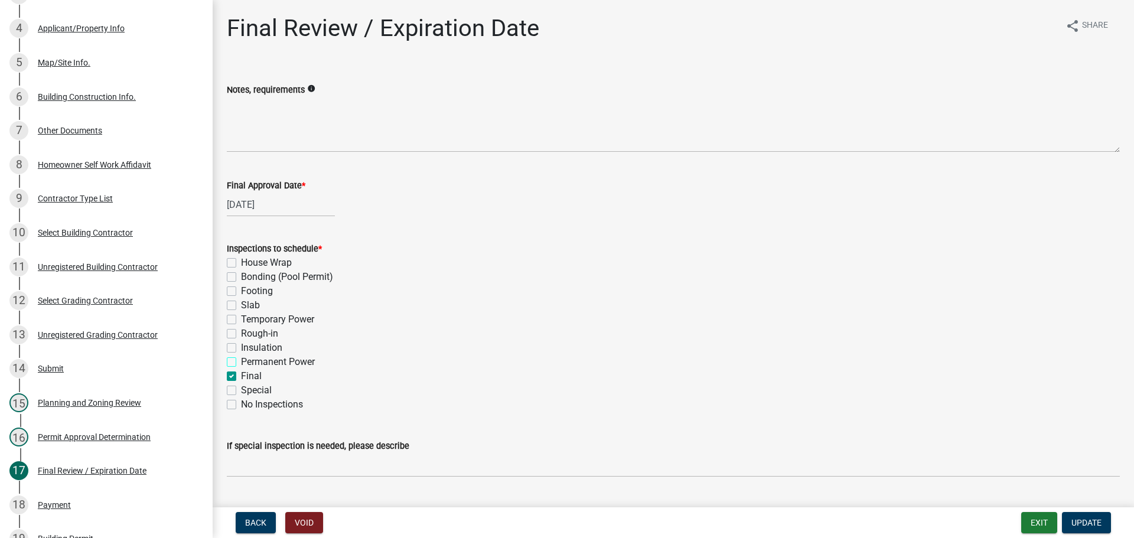
checkbox input "false"
click at [1076, 516] on button "Update" at bounding box center [1086, 522] width 49 height 21
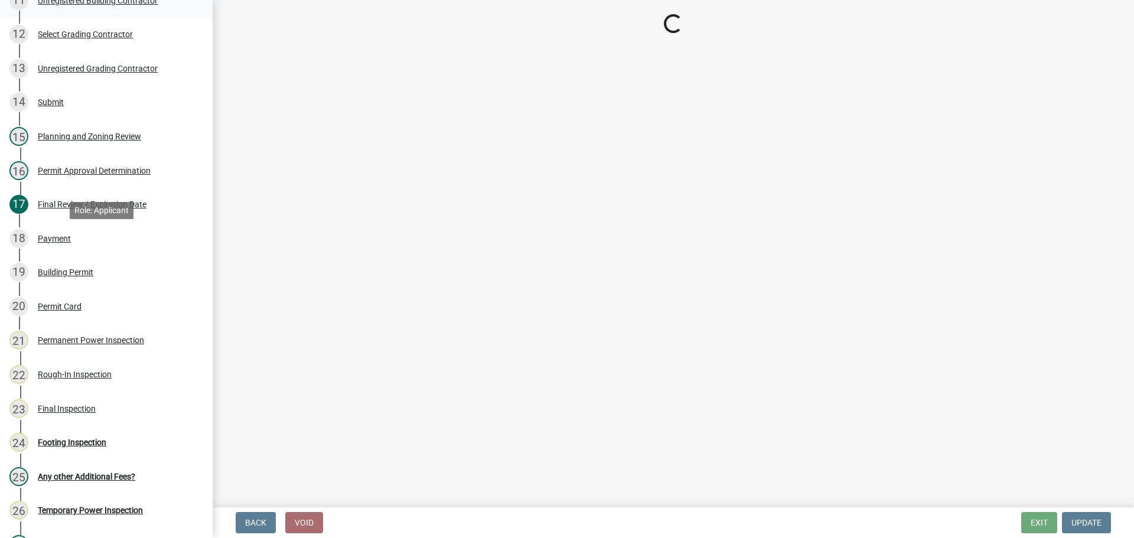
scroll to position [591, 0]
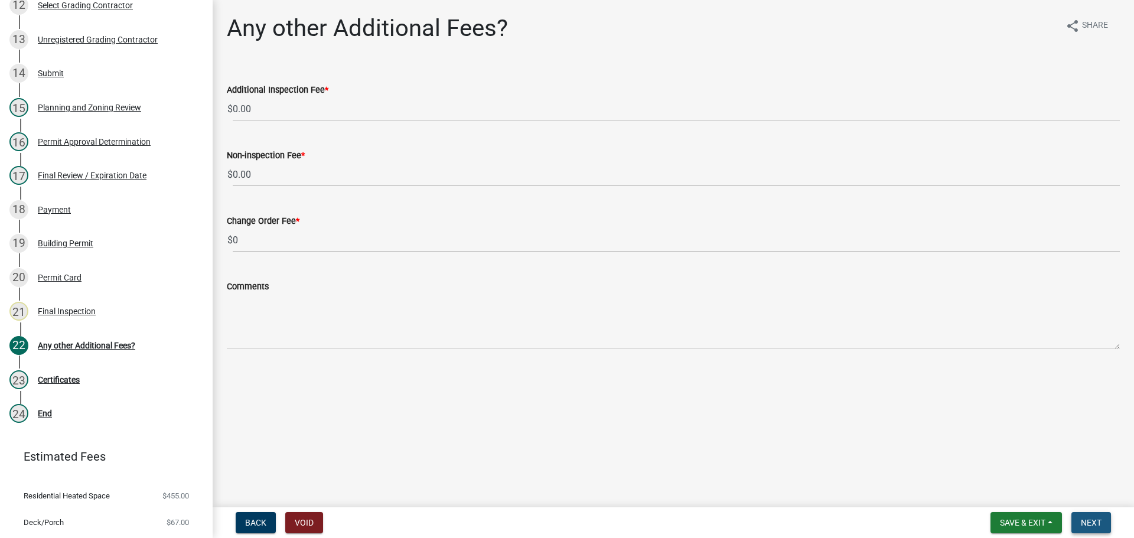
click at [1088, 523] on span "Next" at bounding box center [1091, 522] width 21 height 9
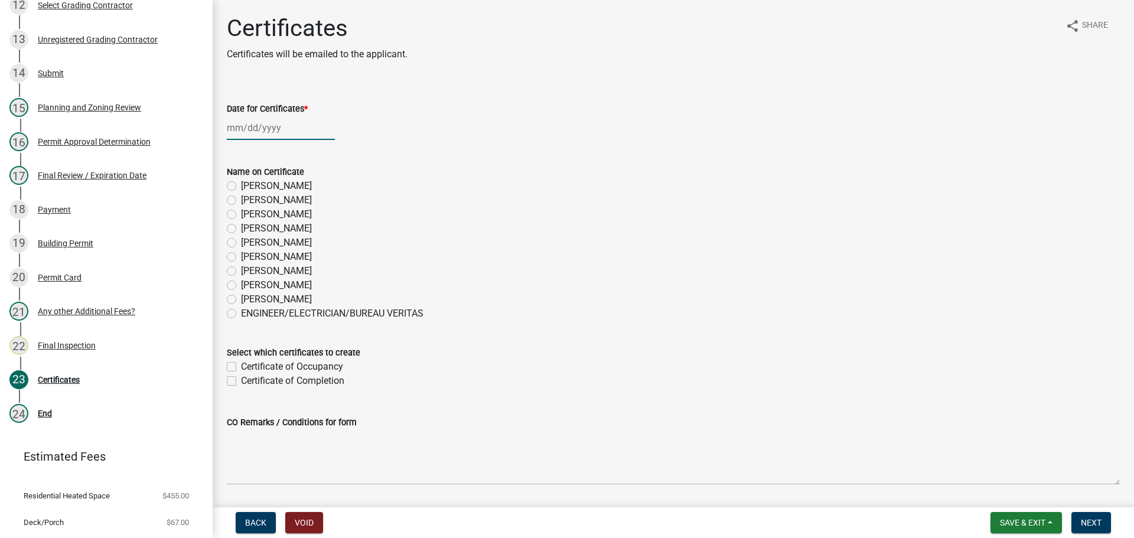
click at [245, 131] on div at bounding box center [281, 128] width 108 height 24
select select "8"
select select "2025"
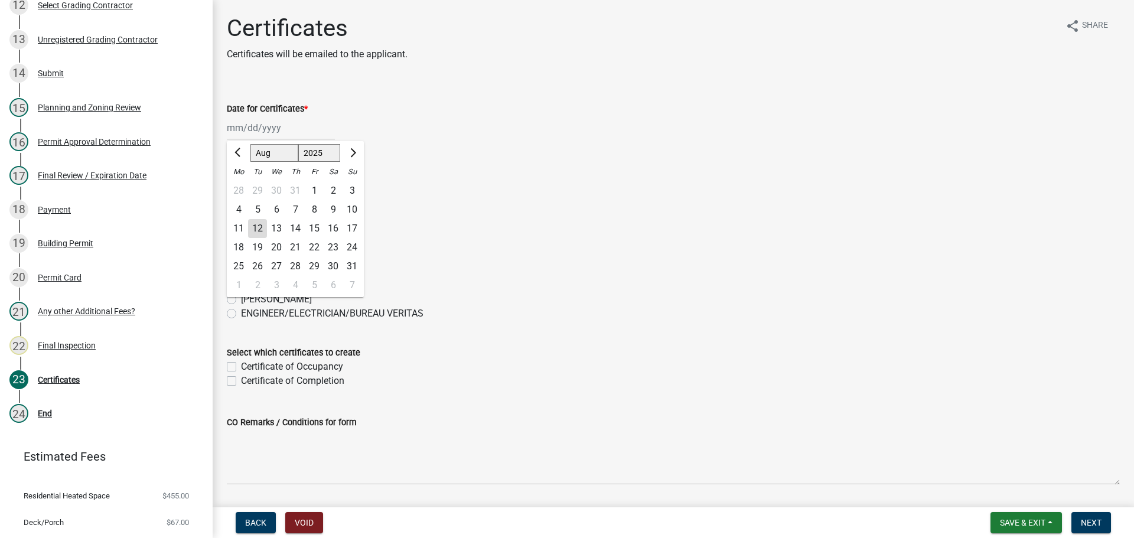
click at [252, 229] on div "12" at bounding box center [257, 228] width 19 height 19
type input "[DATE]"
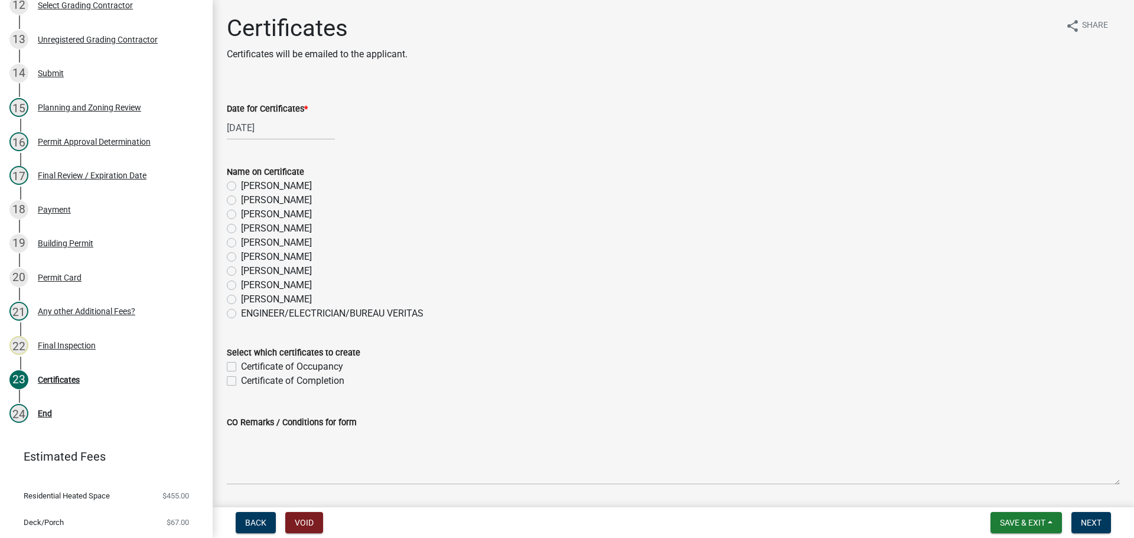
click at [241, 216] on label "[PERSON_NAME]" at bounding box center [276, 214] width 71 height 14
click at [241, 215] on input "[PERSON_NAME]" at bounding box center [245, 211] width 8 height 8
radio input "true"
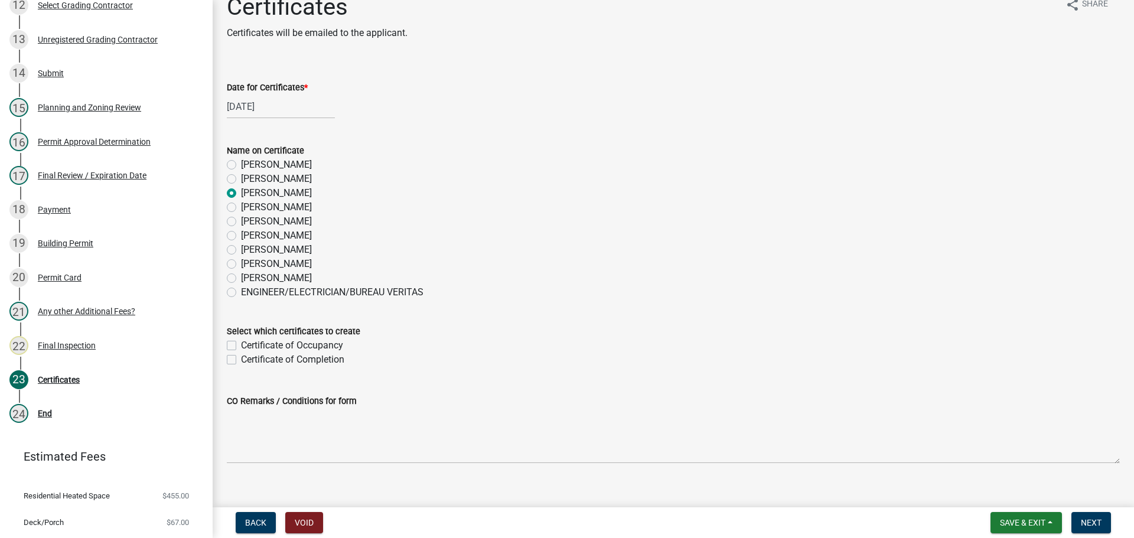
scroll to position [38, 0]
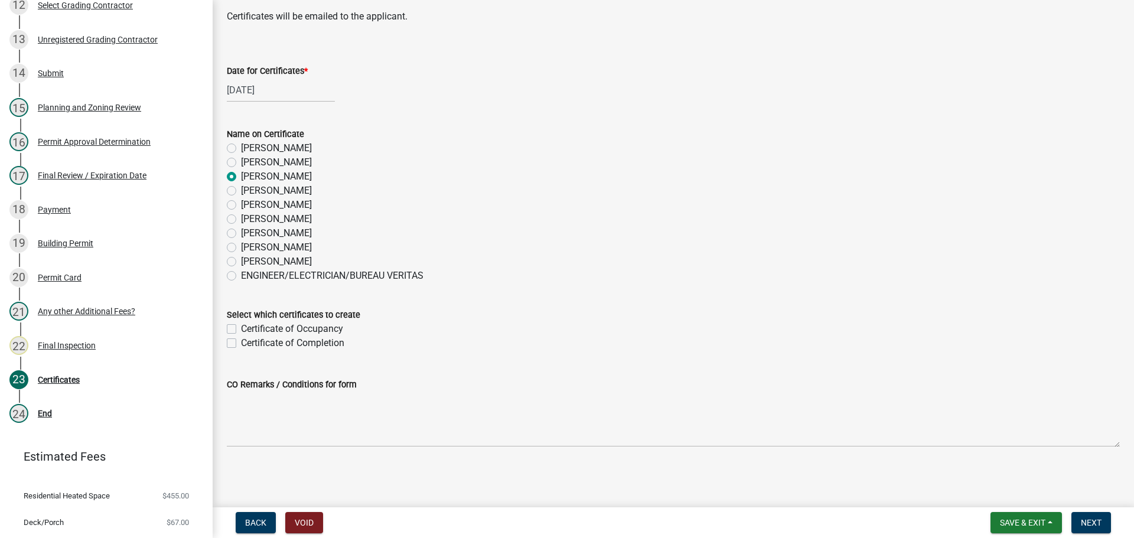
click at [241, 190] on label "[PERSON_NAME]" at bounding box center [276, 191] width 71 height 14
click at [241, 190] on input "[PERSON_NAME]" at bounding box center [245, 188] width 8 height 8
radio input "true"
click at [241, 328] on label "Certificate of Occupancy" at bounding box center [292, 329] width 102 height 14
click at [241, 328] on input "Certificate of Occupancy" at bounding box center [245, 326] width 8 height 8
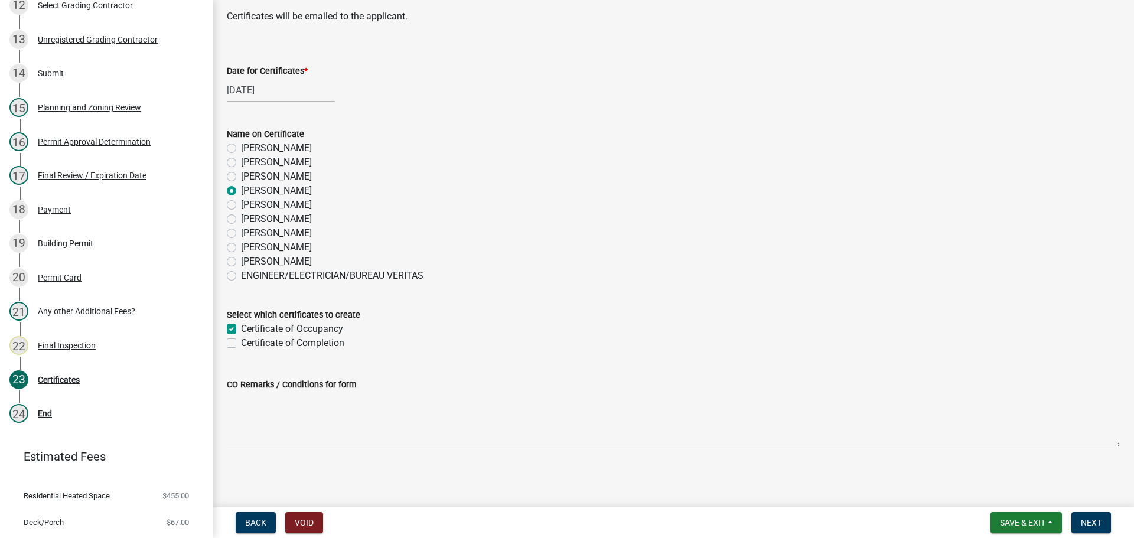
checkbox input "true"
checkbox input "false"
click at [1089, 524] on span "Next" at bounding box center [1091, 522] width 21 height 9
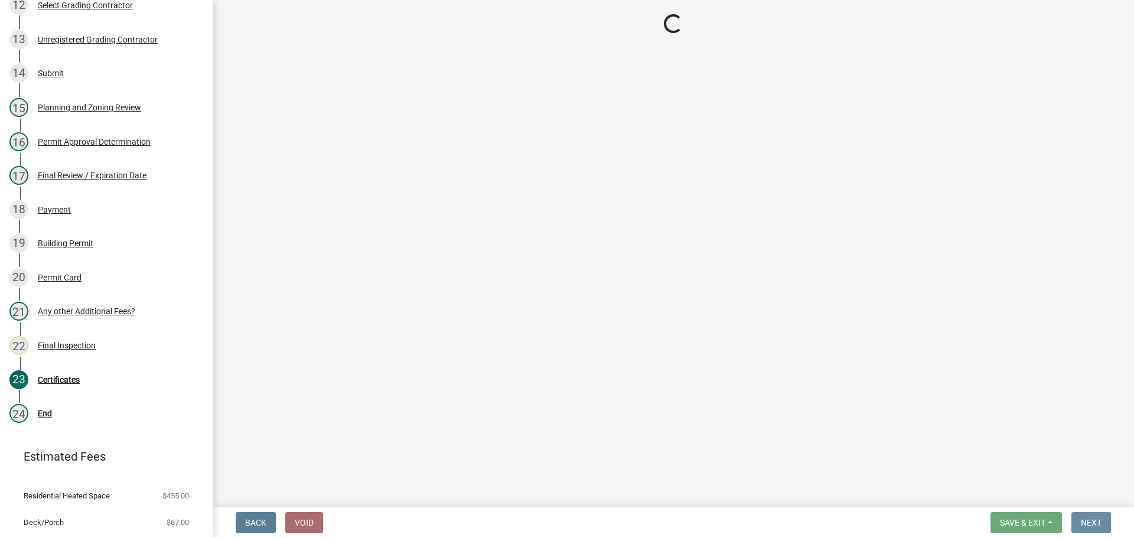
scroll to position [0, 0]
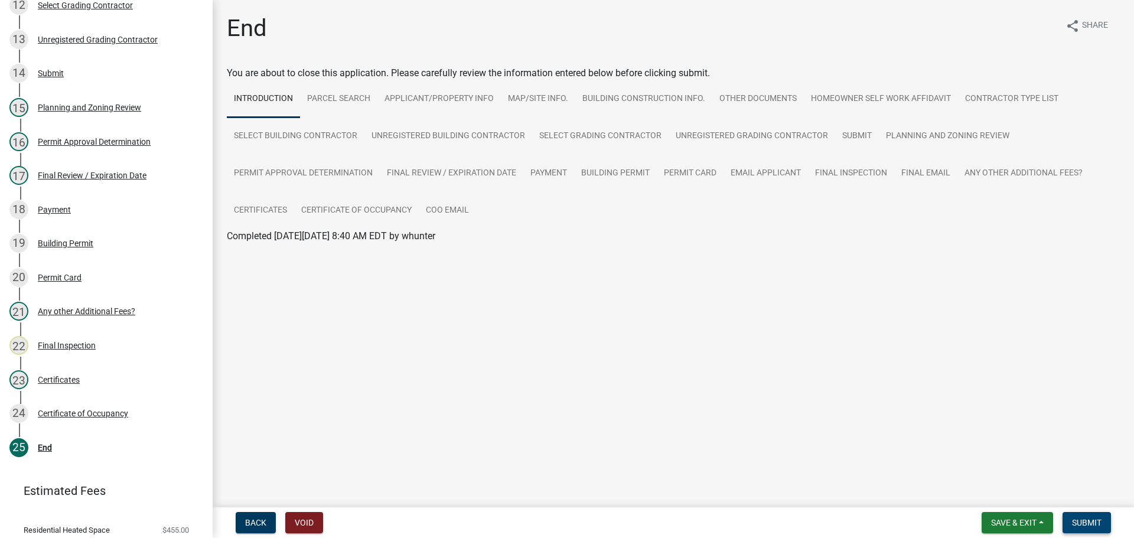
click at [1091, 517] on button "Submit" at bounding box center [1087, 522] width 48 height 21
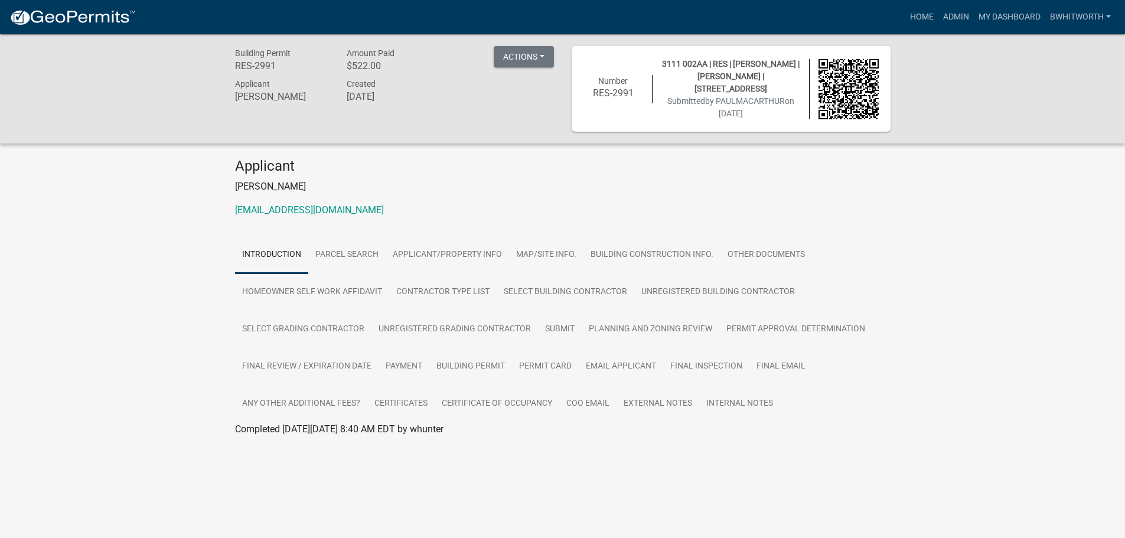
click at [991, 244] on div "Building Permit RES-2991 Amount Paid $522.00 Actions View receipt Printer Frien…" at bounding box center [562, 253] width 1125 height 438
click at [139, 295] on div "Building Permit RES-2991 Amount Paid $522.00 Actions View receipt Printer Frien…" at bounding box center [562, 253] width 1125 height 438
click at [941, 18] on link "Admin" at bounding box center [956, 17] width 35 height 22
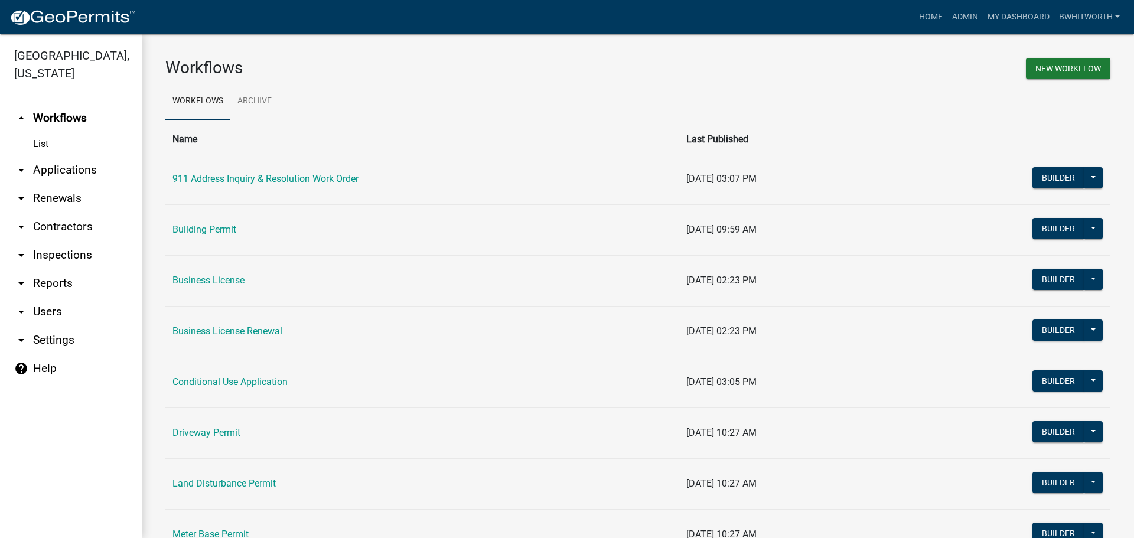
click at [67, 170] on link "arrow_drop_down Applications" at bounding box center [71, 170] width 142 height 28
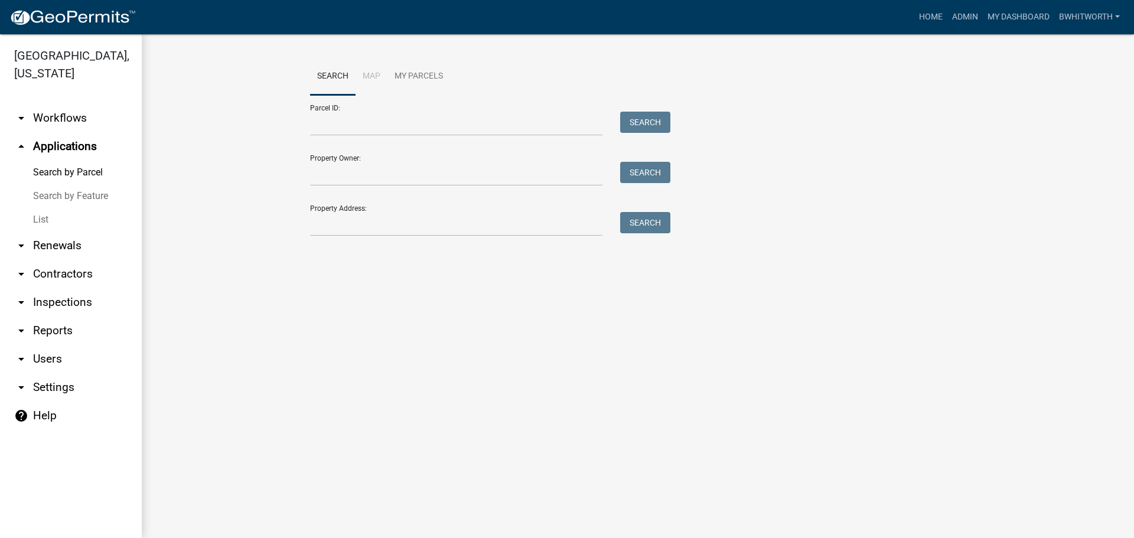
click at [44, 221] on link "List" at bounding box center [71, 220] width 142 height 24
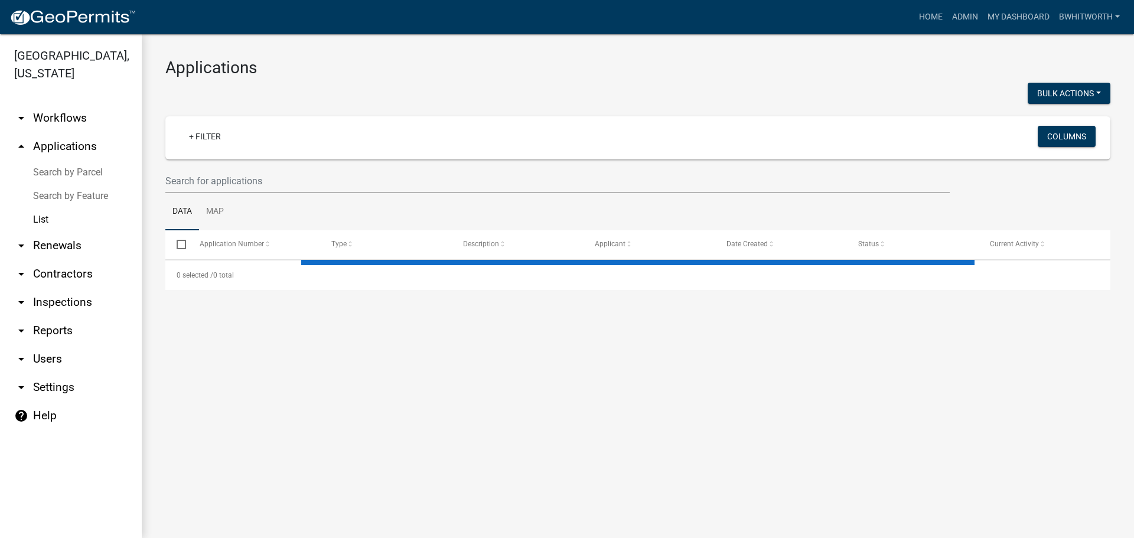
select select "3: 100"
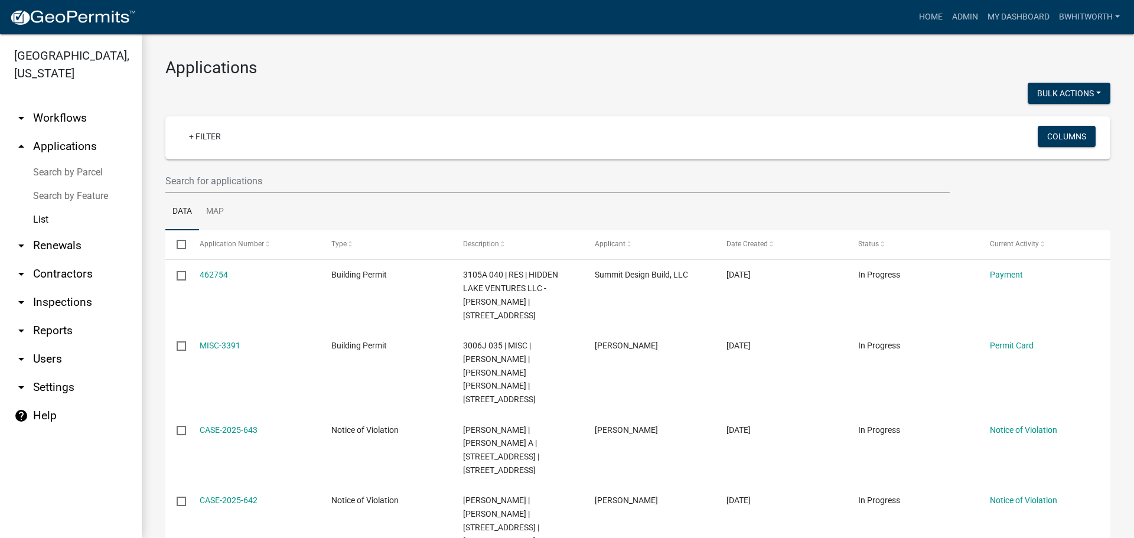
click at [45, 218] on link "List" at bounding box center [71, 220] width 142 height 24
click at [66, 194] on link "Search by Feature" at bounding box center [71, 196] width 142 height 24
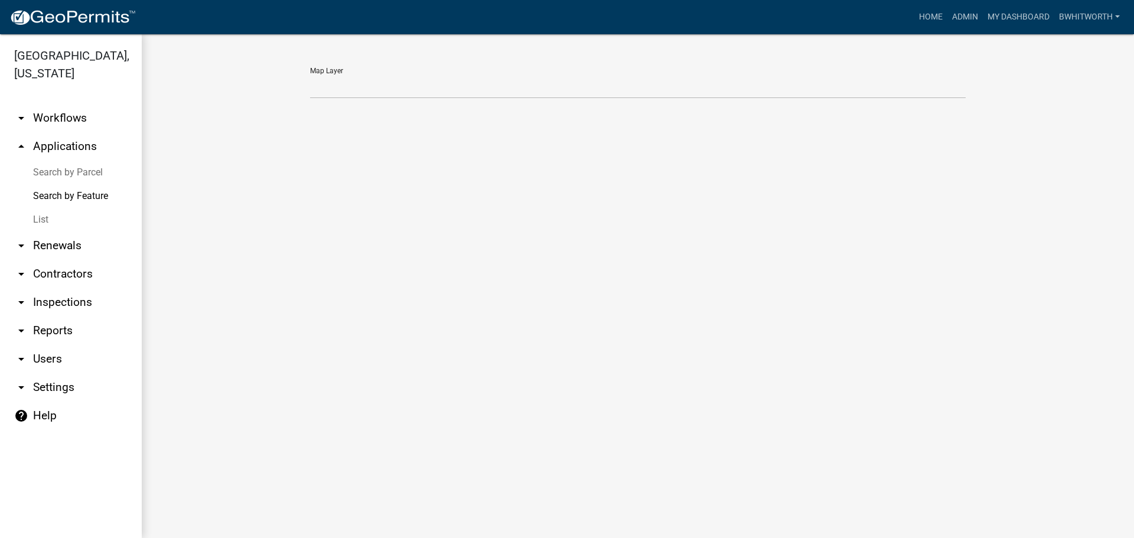
click at [63, 174] on link "Search by Parcel" at bounding box center [71, 173] width 142 height 24
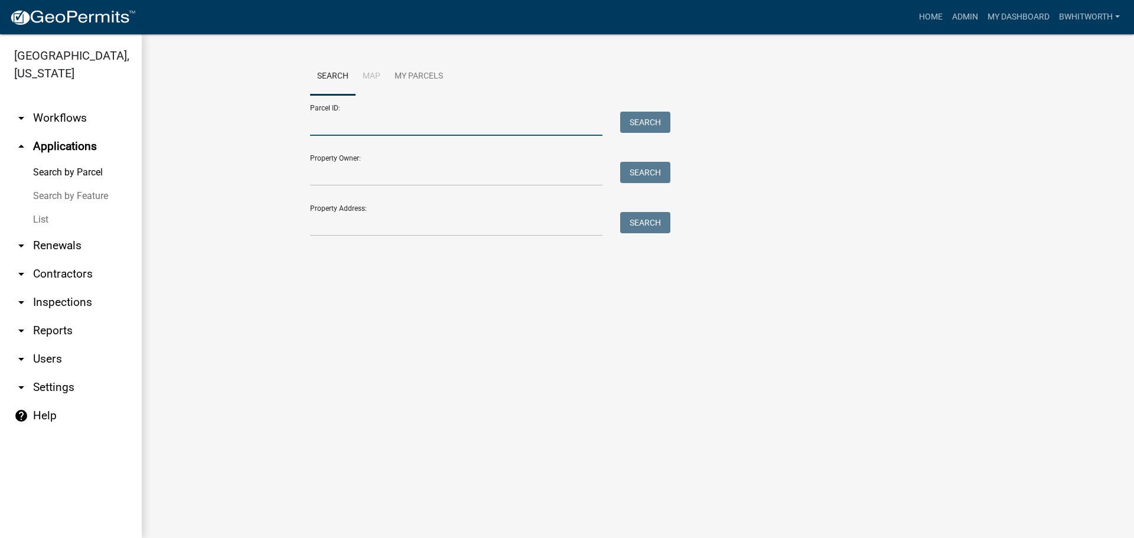
click at [359, 125] on input "Parcel ID:" at bounding box center [456, 124] width 292 height 24
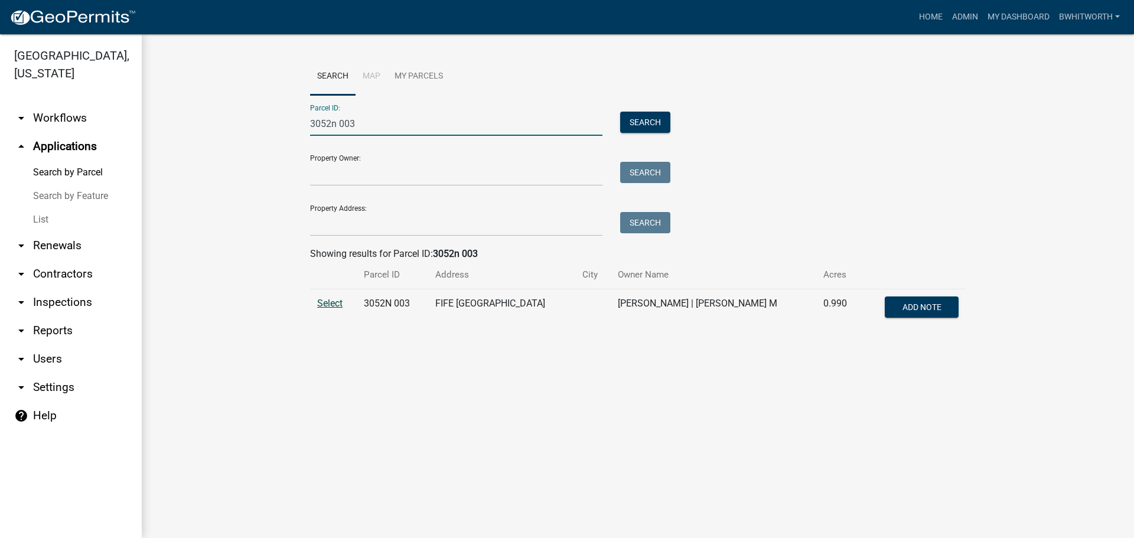
type input "3052n 003"
click at [330, 301] on span "Select" at bounding box center [329, 303] width 25 height 11
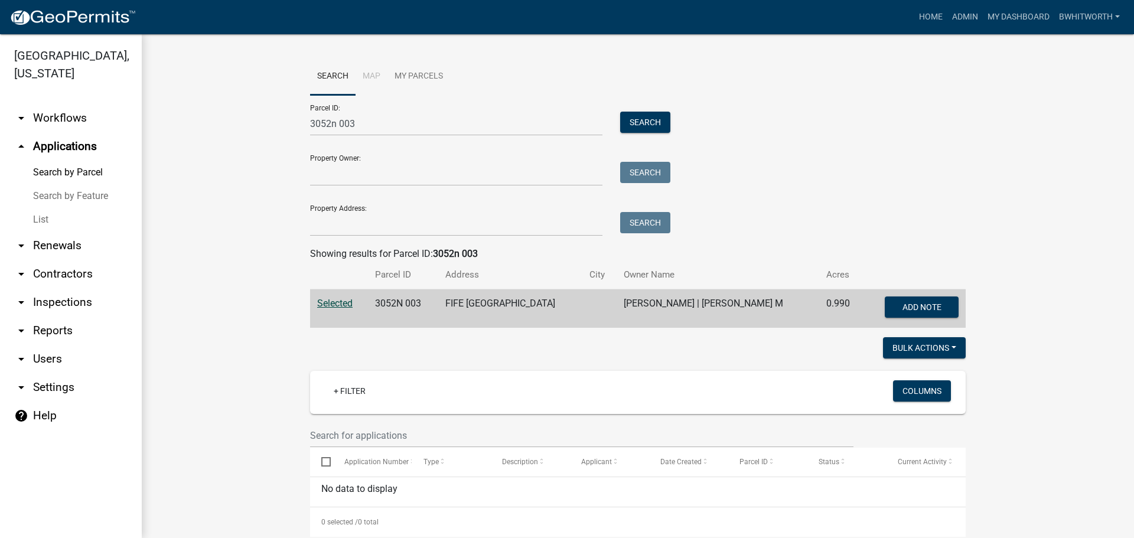
click at [44, 214] on link "List" at bounding box center [71, 220] width 142 height 24
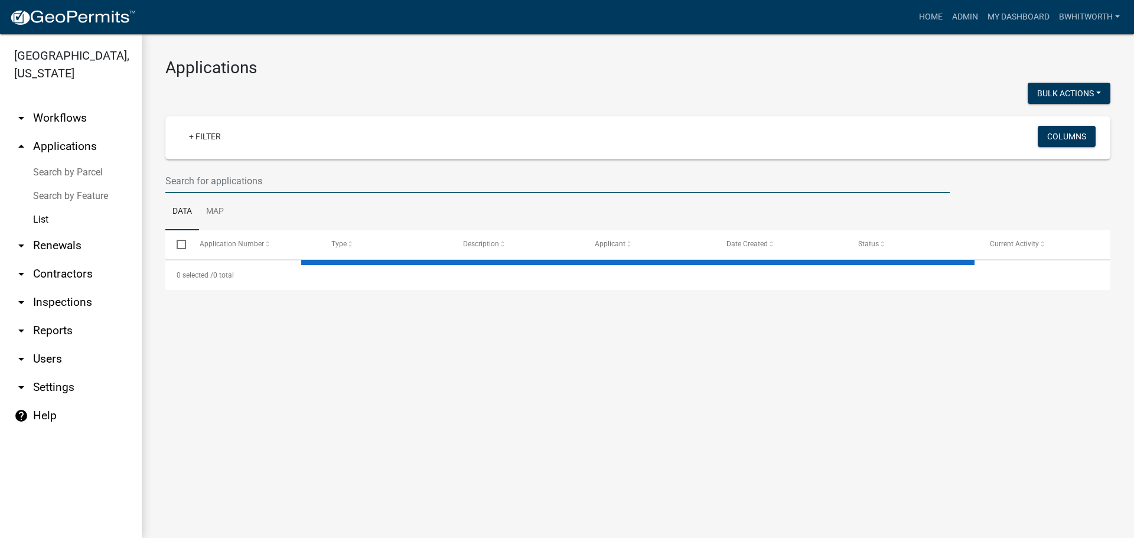
click at [278, 189] on input "text" at bounding box center [557, 181] width 785 height 24
select select "3: 100"
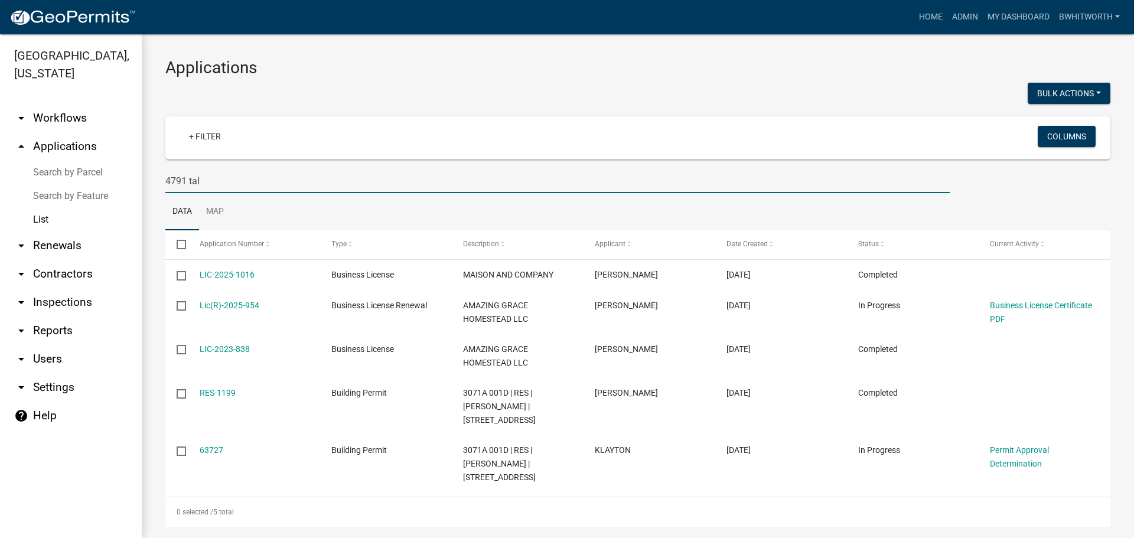
drag, startPoint x: 207, startPoint y: 176, endPoint x: 99, endPoint y: 174, distance: 107.5
click at [100, 174] on div "[GEOGRAPHIC_DATA], [US_STATE] arrow_drop_down Workflows List arrow_drop_up Appl…" at bounding box center [567, 286] width 1134 height 504
type input "383"
select select "3: 100"
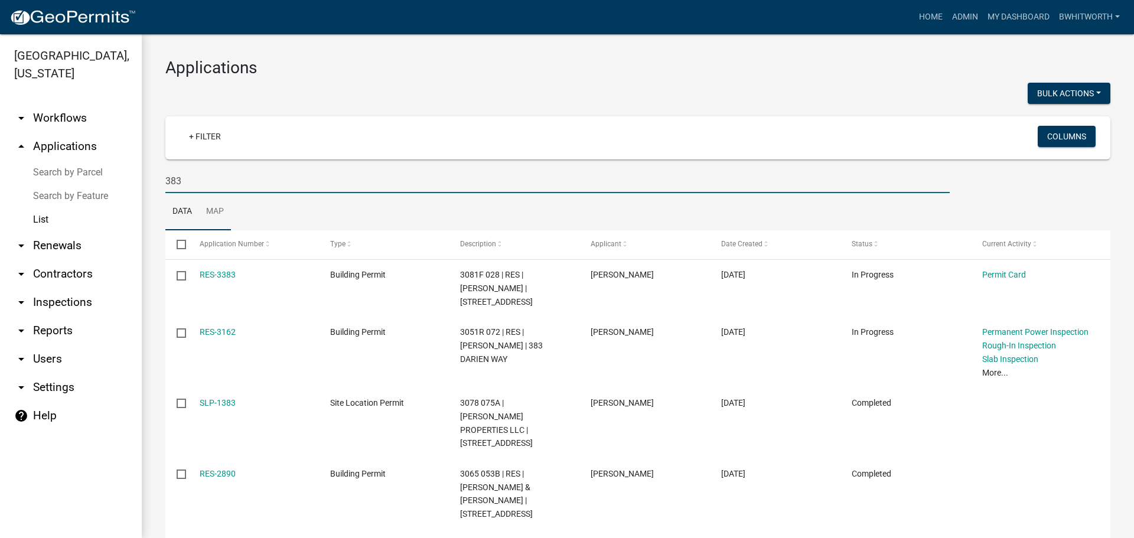
type input "383 DAR"
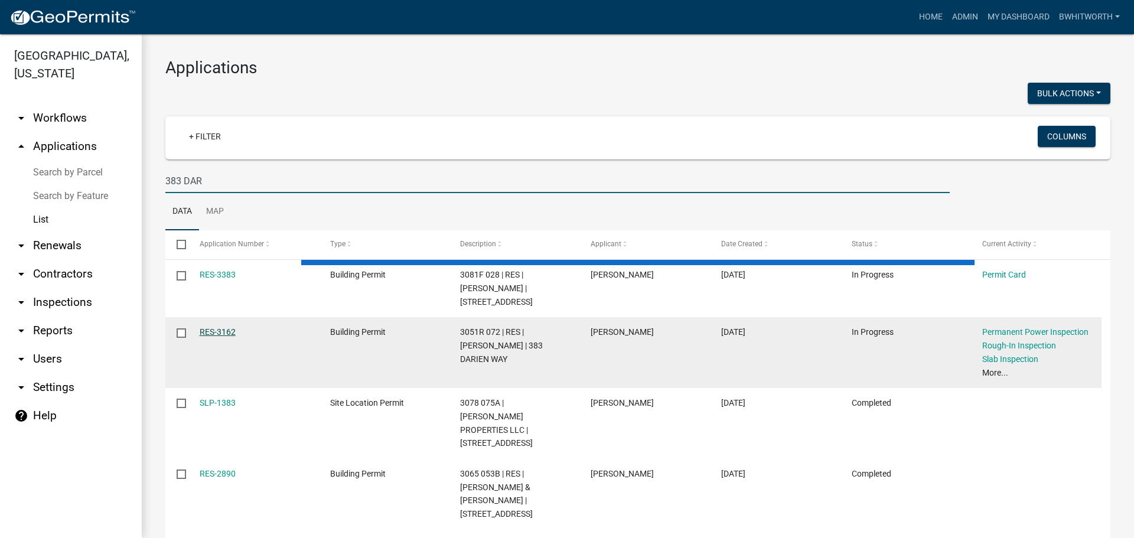
click at [214, 332] on link "RES-3162" at bounding box center [218, 331] width 36 height 9
